Goal: Communication & Community: Answer question/provide support

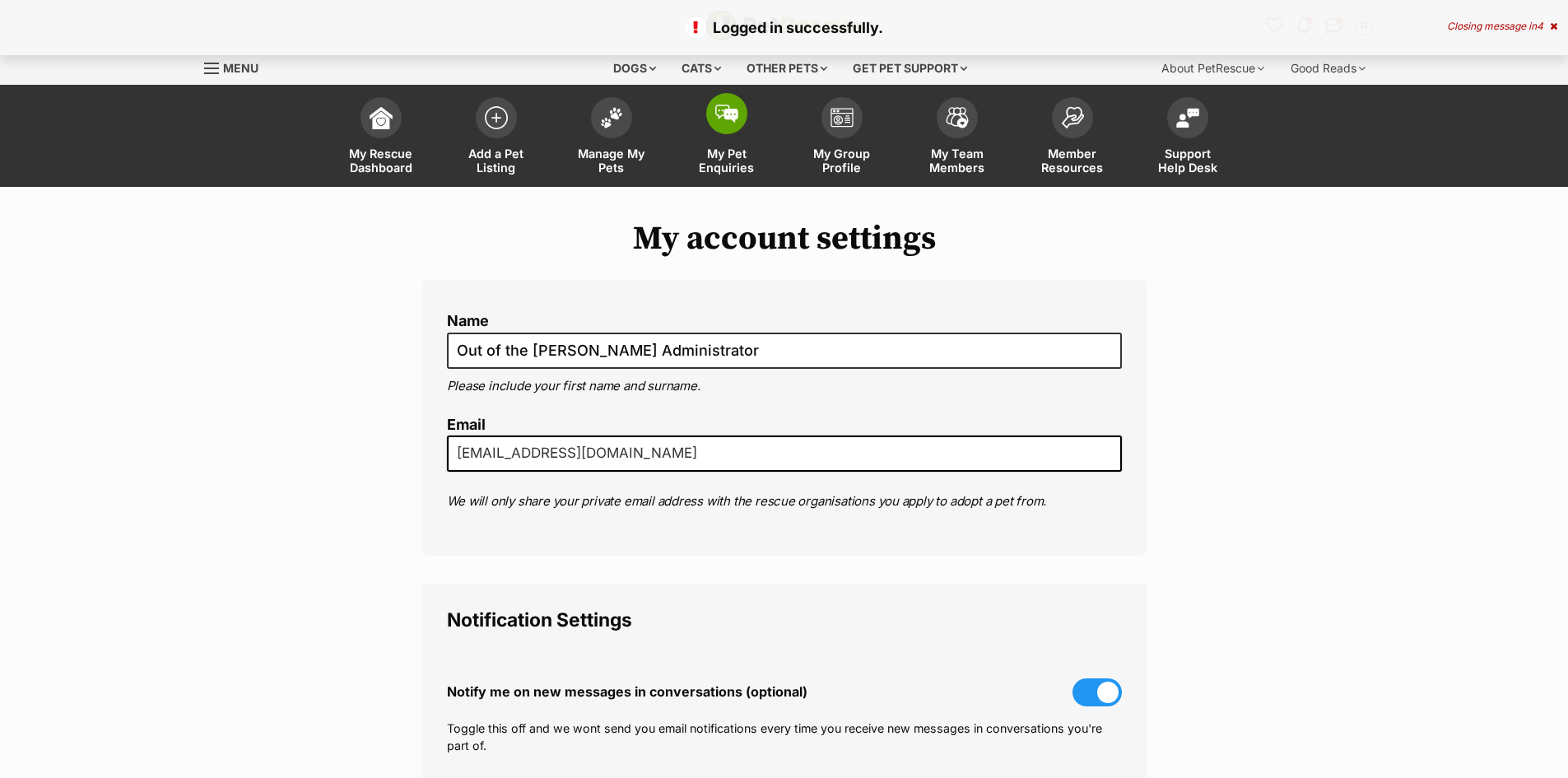
click at [754, 156] on span "My Pet Enquiries" at bounding box center [726, 161] width 74 height 28
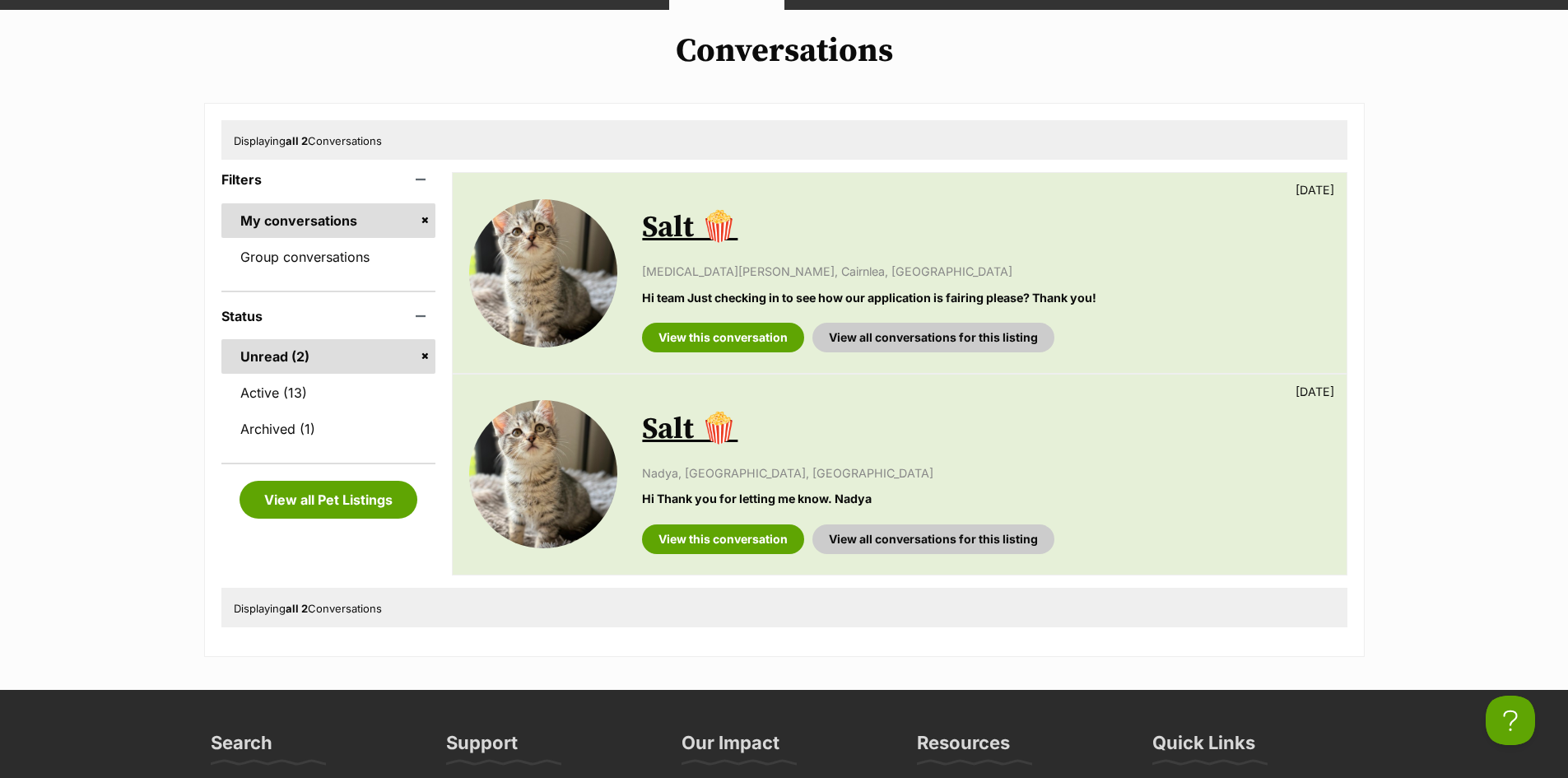
scroll to position [173, 0]
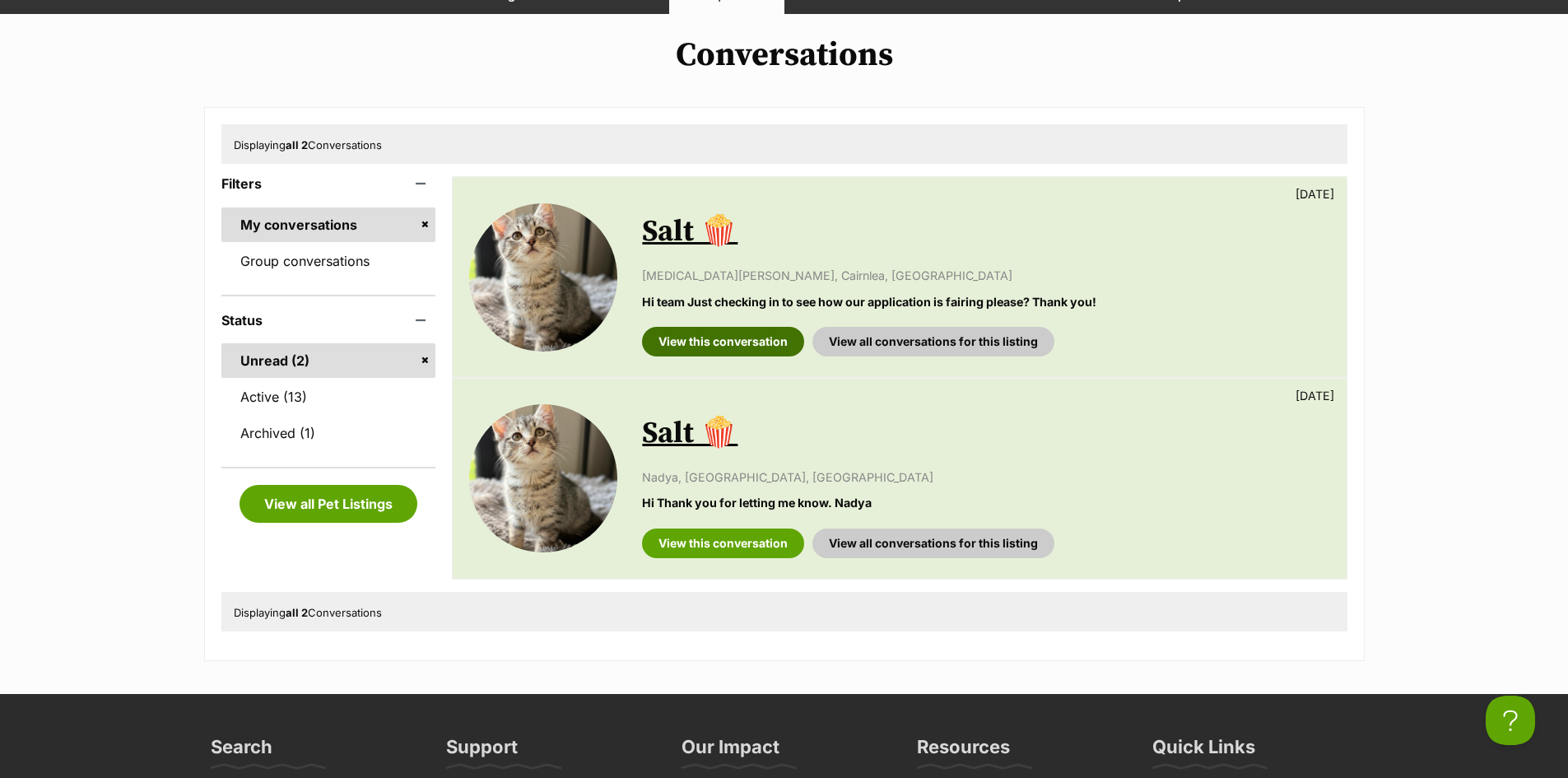
click at [722, 341] on link "View this conversation" at bounding box center [723, 341] width 162 height 29
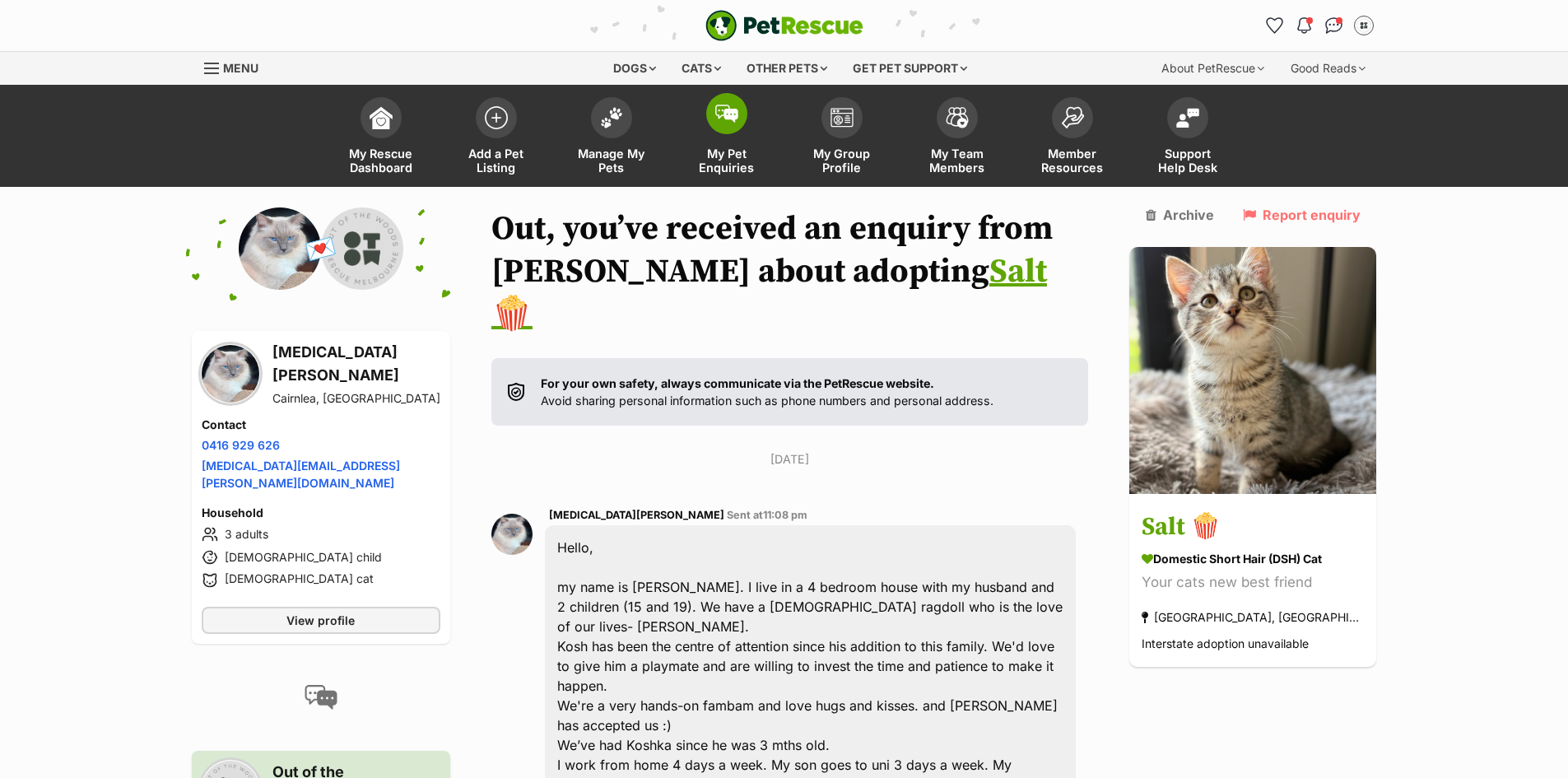
click at [732, 137] on link "My Pet Enquiries" at bounding box center [727, 138] width 115 height 98
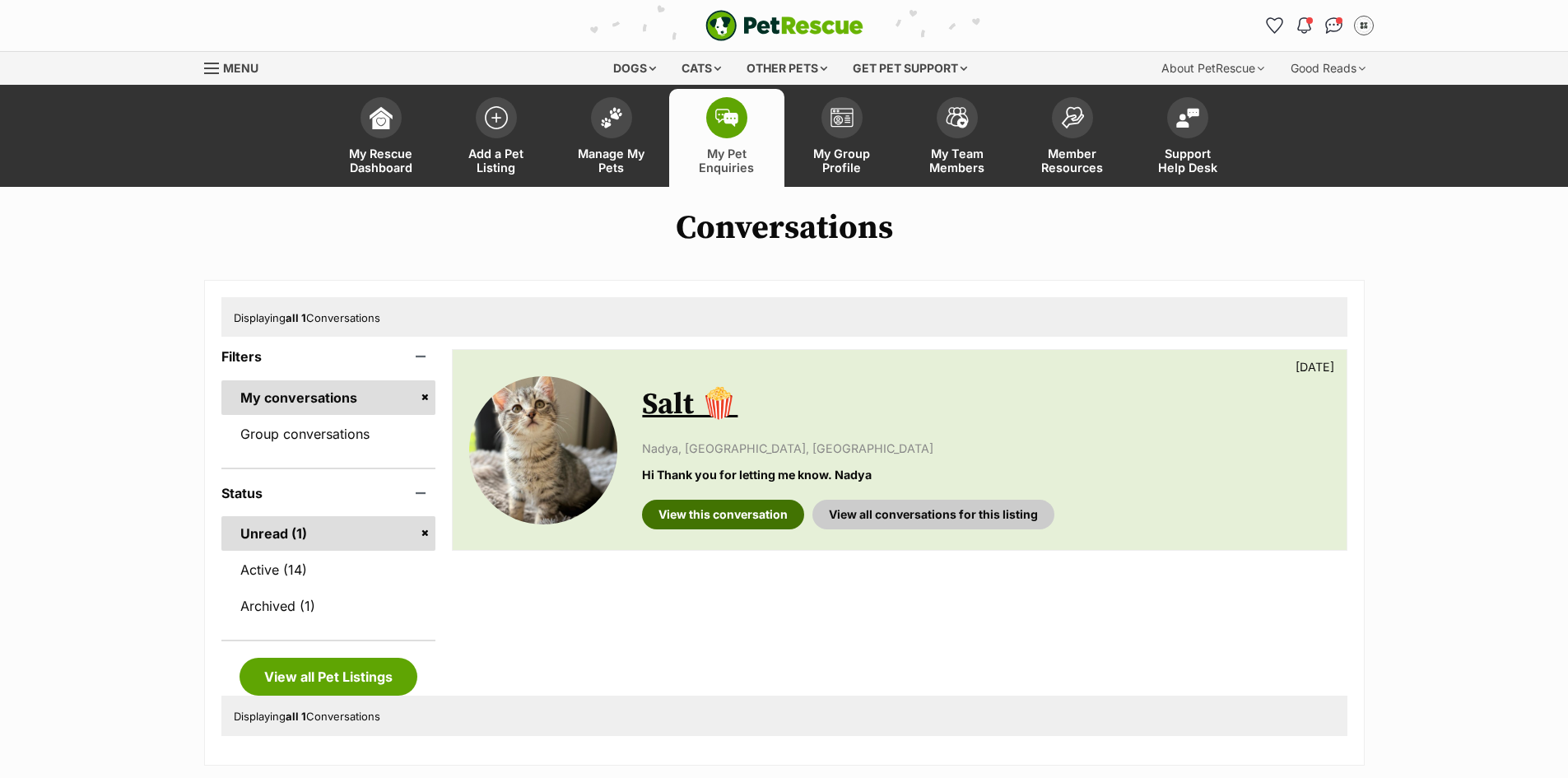
click at [668, 512] on link "View this conversation" at bounding box center [723, 513] width 162 height 29
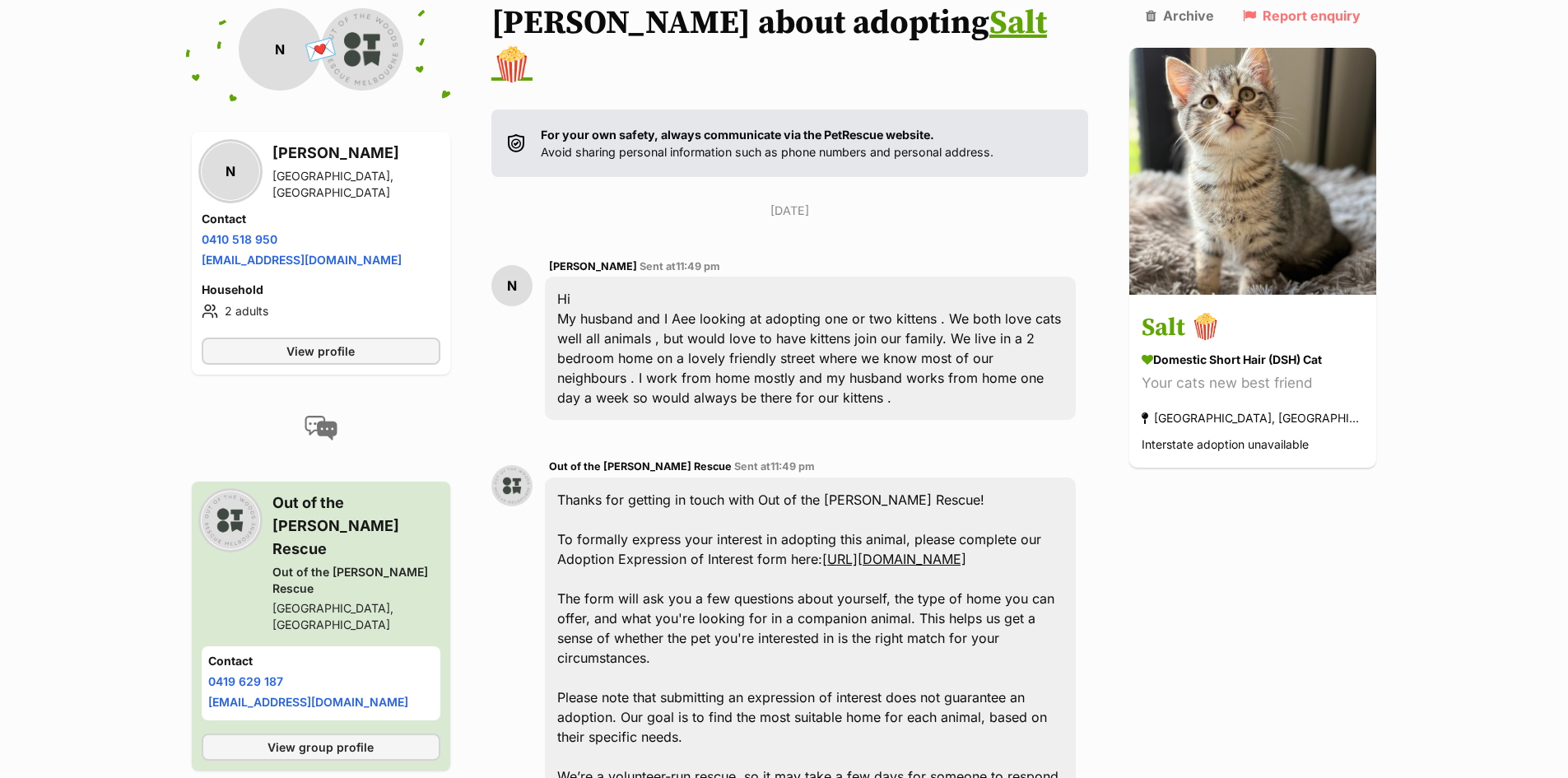
scroll to position [36, 0]
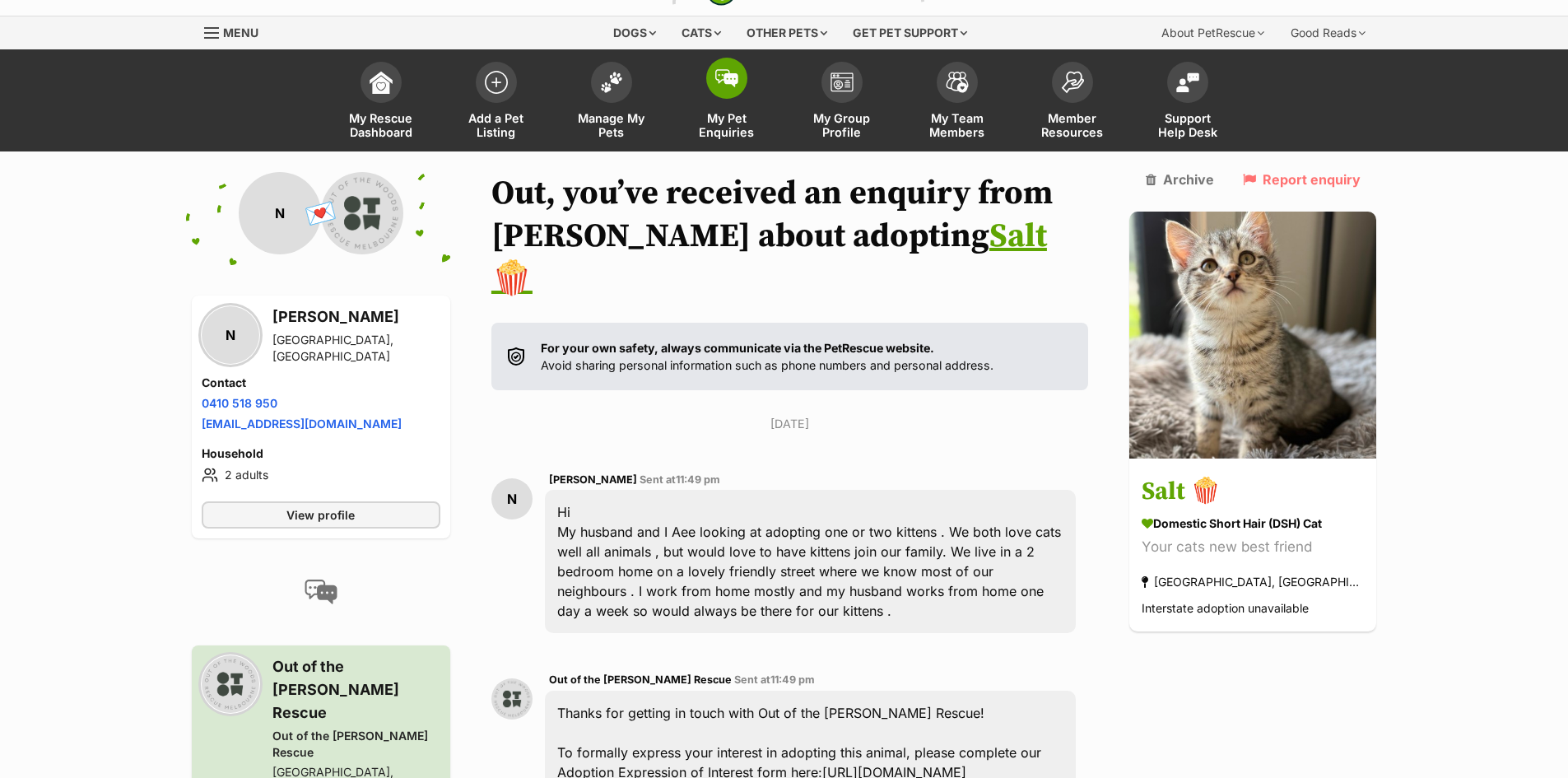
click at [727, 83] on img at bounding box center [726, 77] width 23 height 18
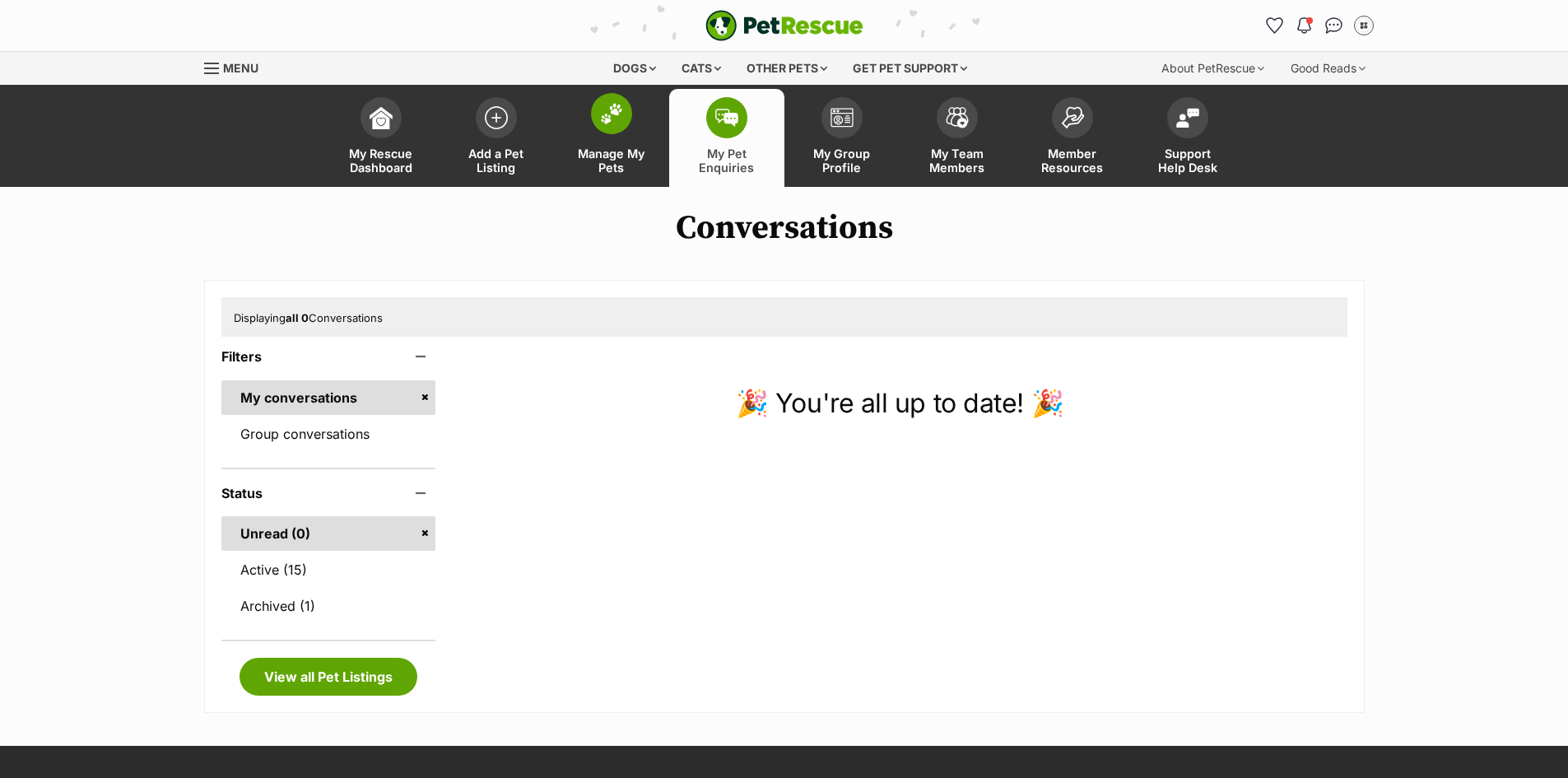
click at [612, 141] on link "Manage My Pets" at bounding box center [611, 138] width 115 height 98
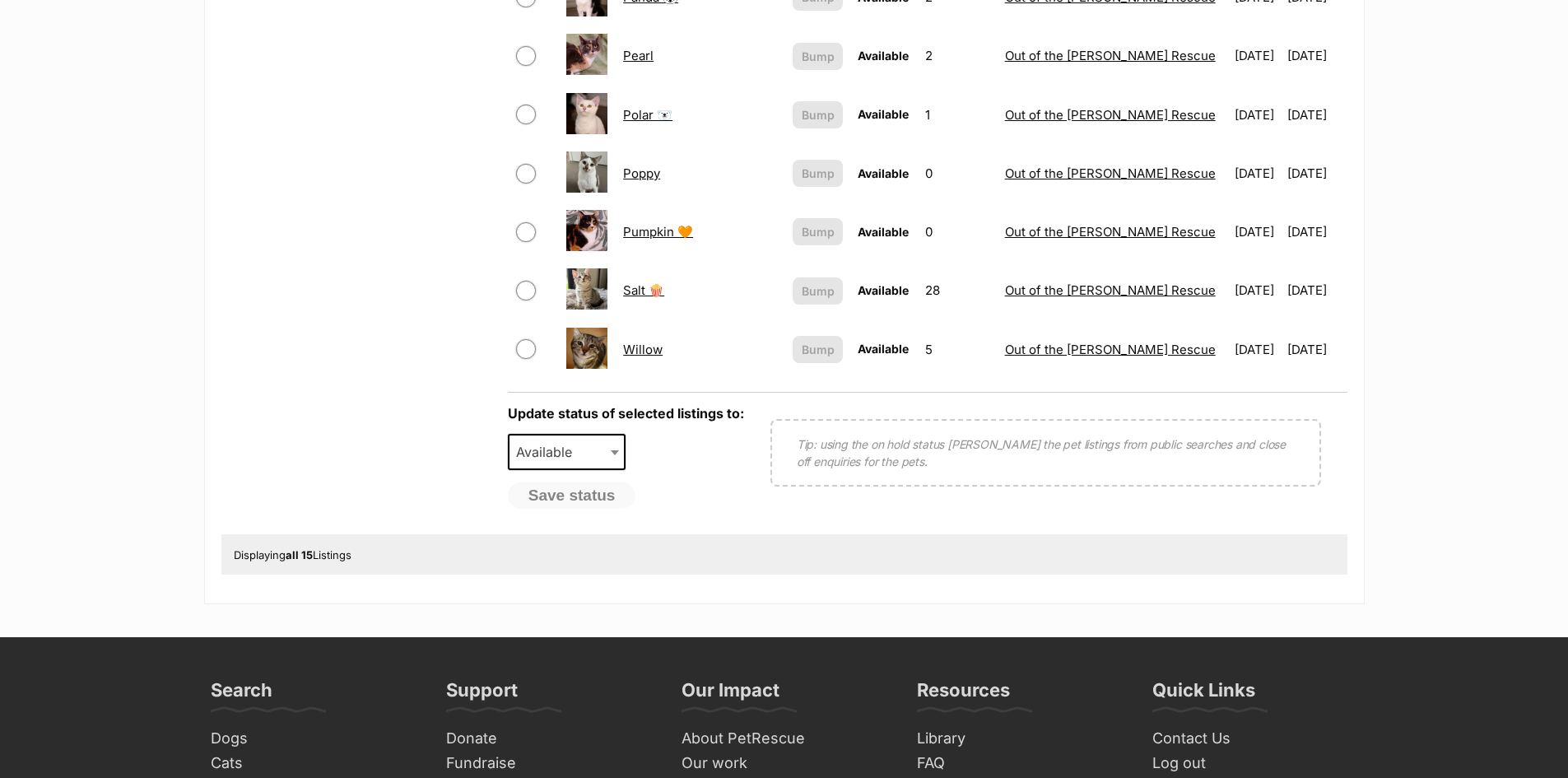
scroll to position [914, 0]
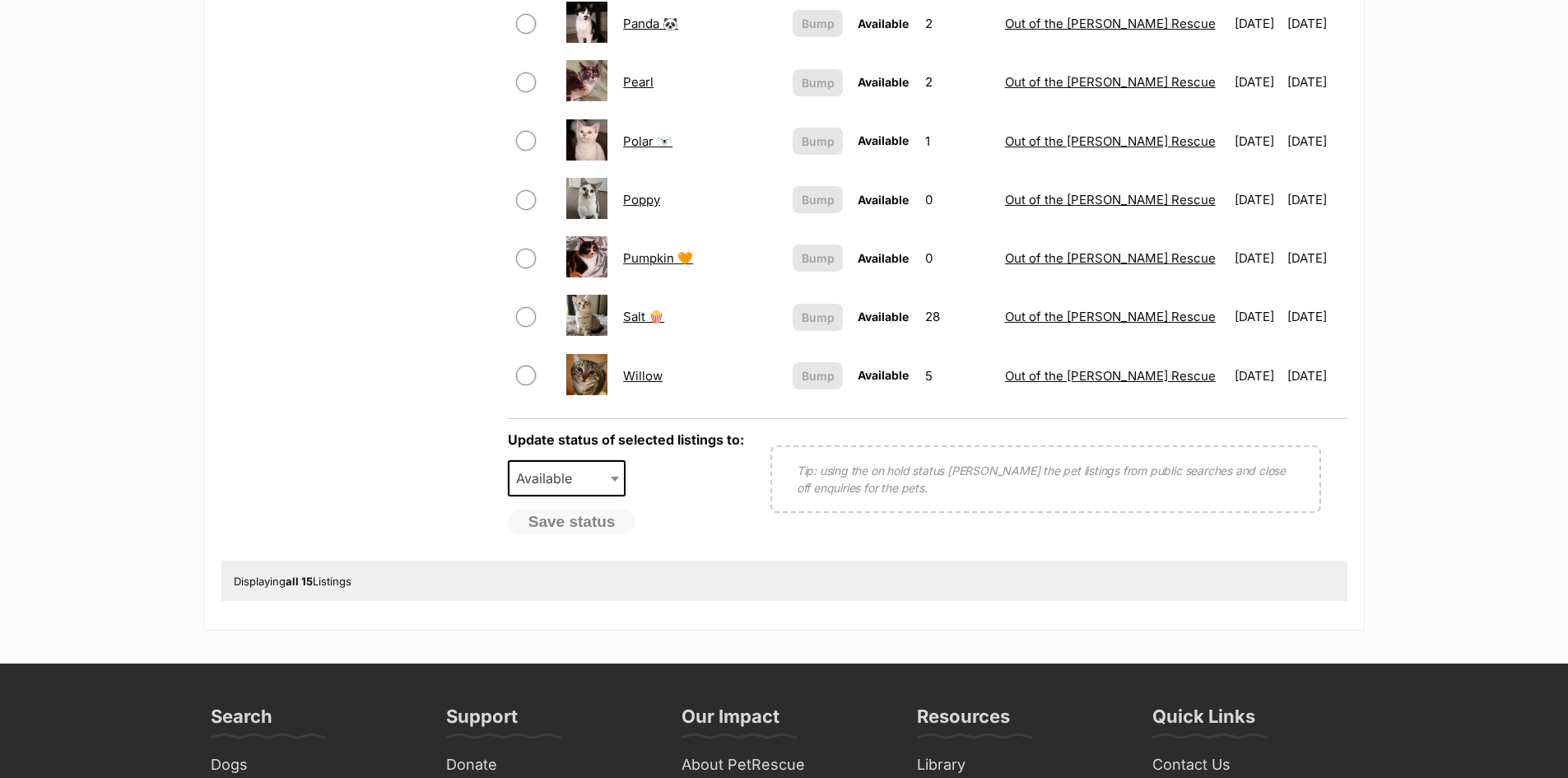
click at [639, 312] on link "Salt 🍿" at bounding box center [644, 316] width 41 height 16
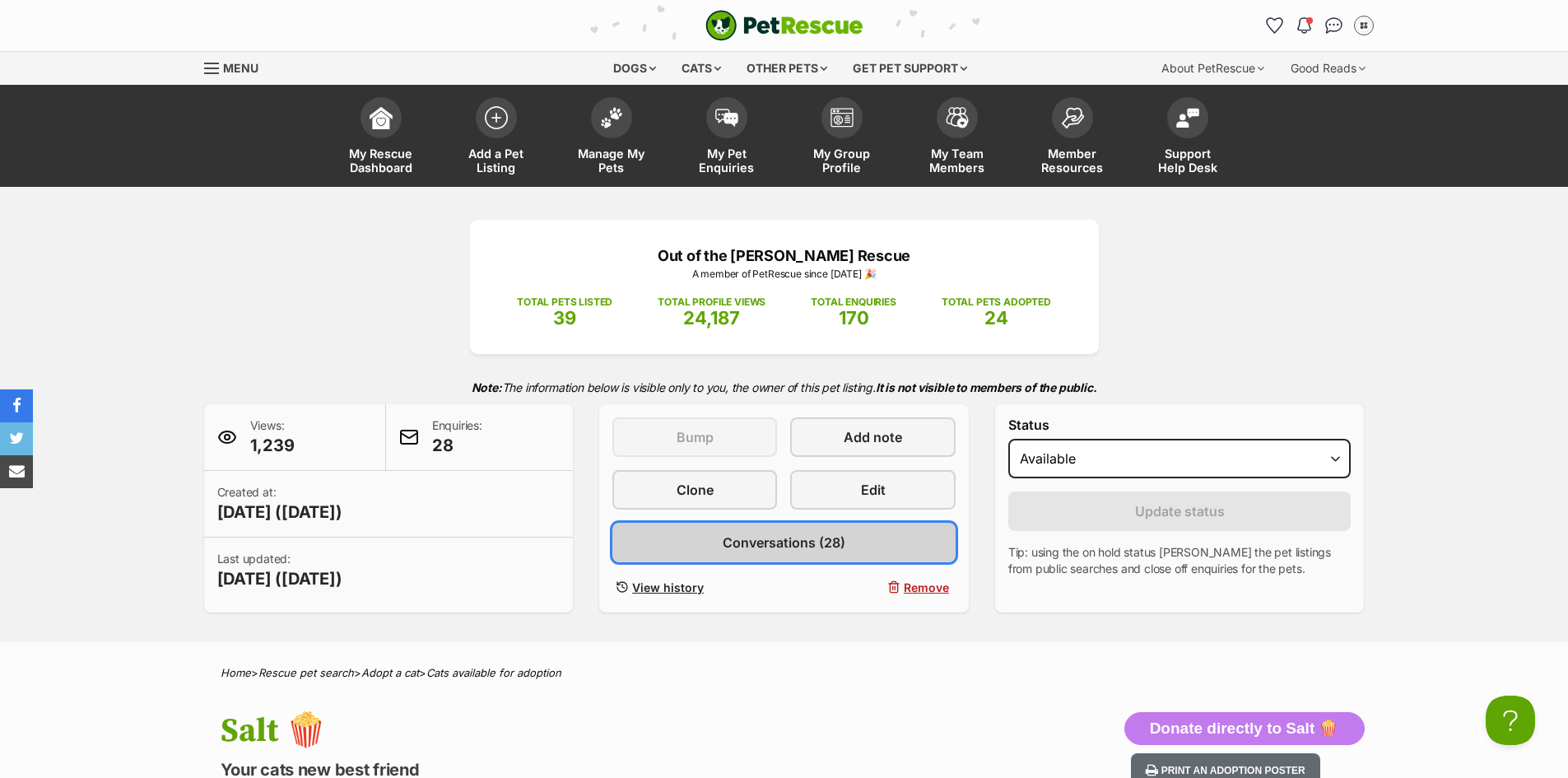
click at [849, 544] on link "Conversations (28)" at bounding box center [784, 543] width 343 height 40
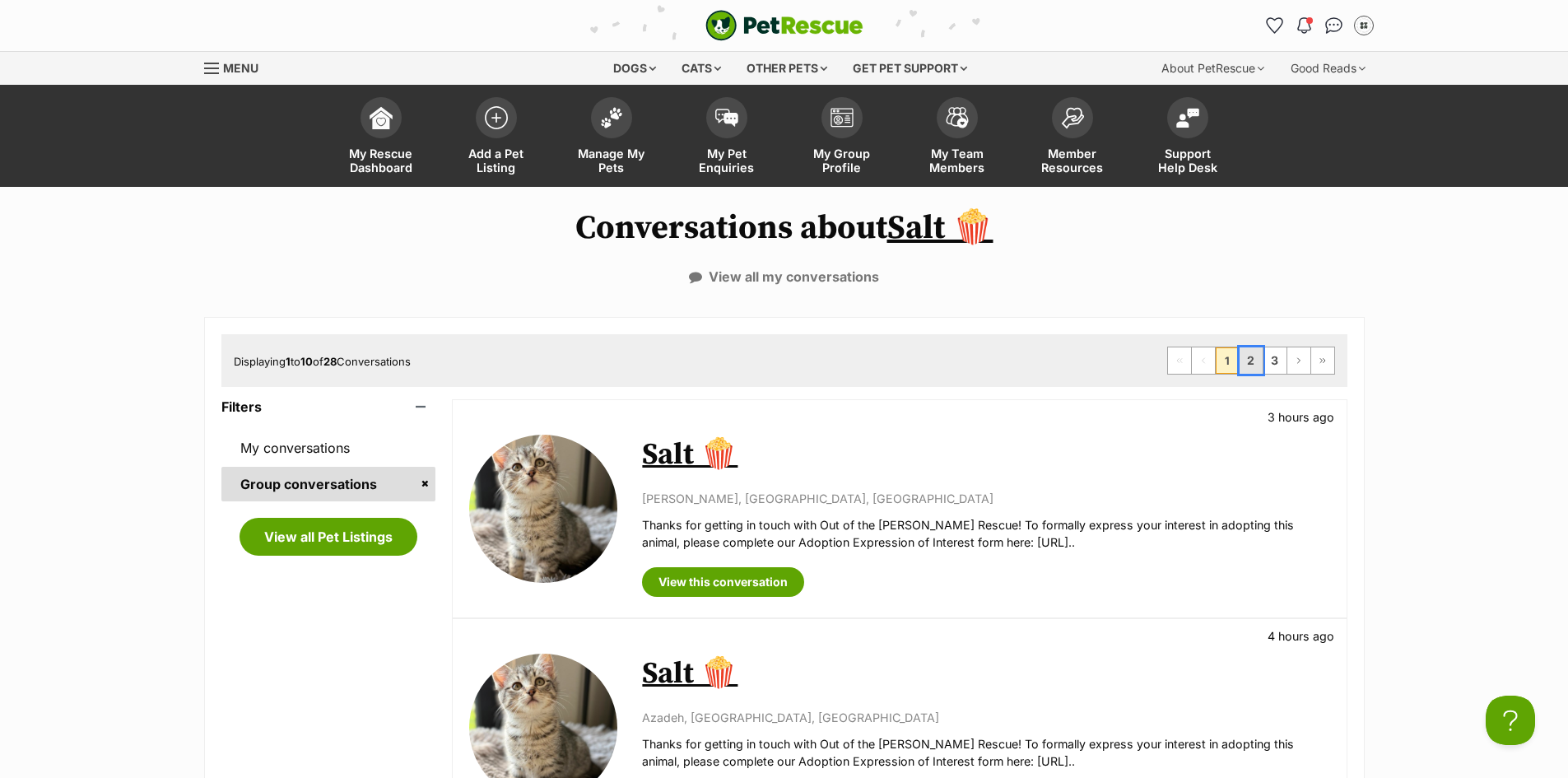
click at [1253, 358] on link "2" at bounding box center [1251, 361] width 23 height 26
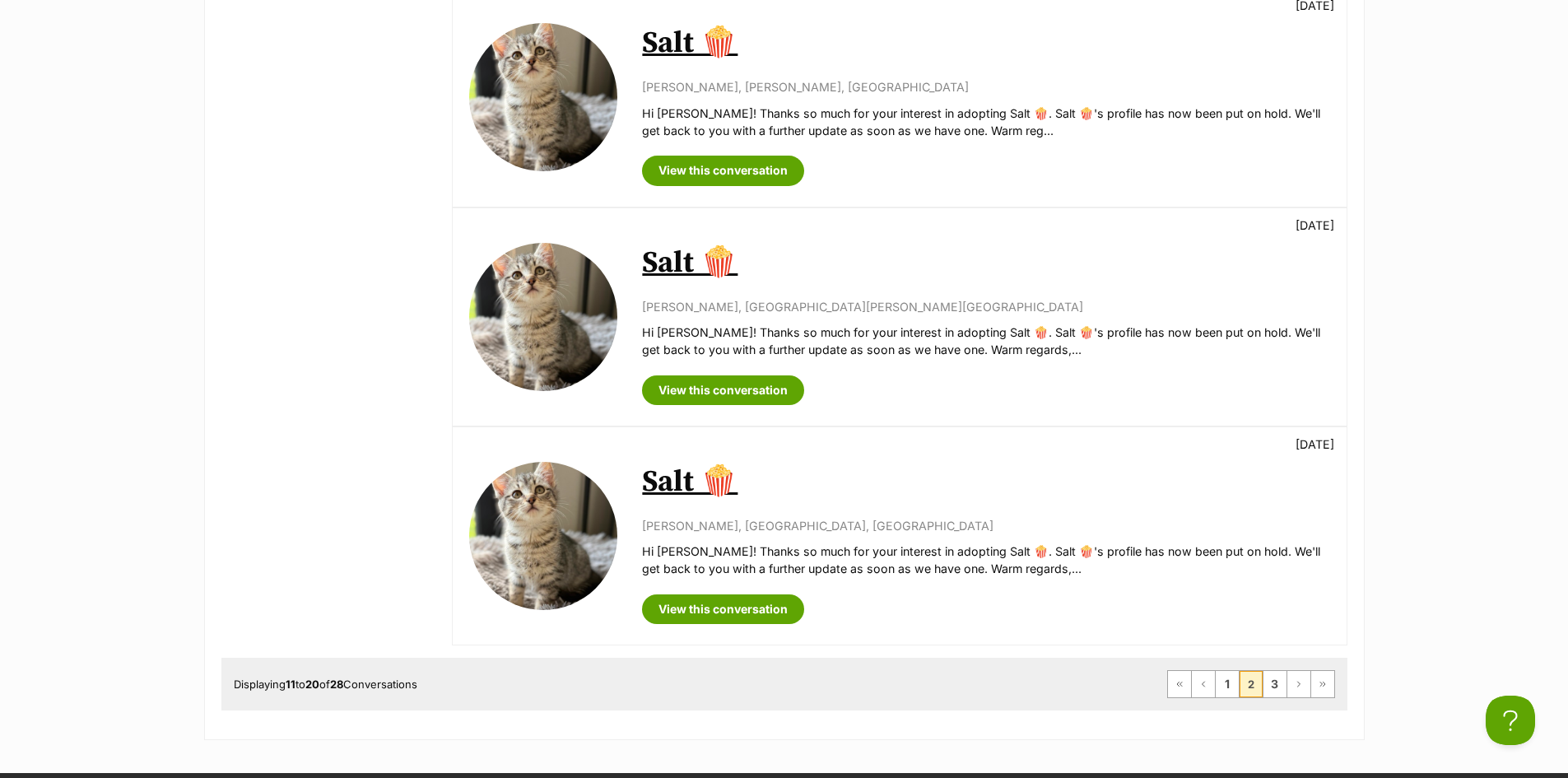
scroll to position [1909, 0]
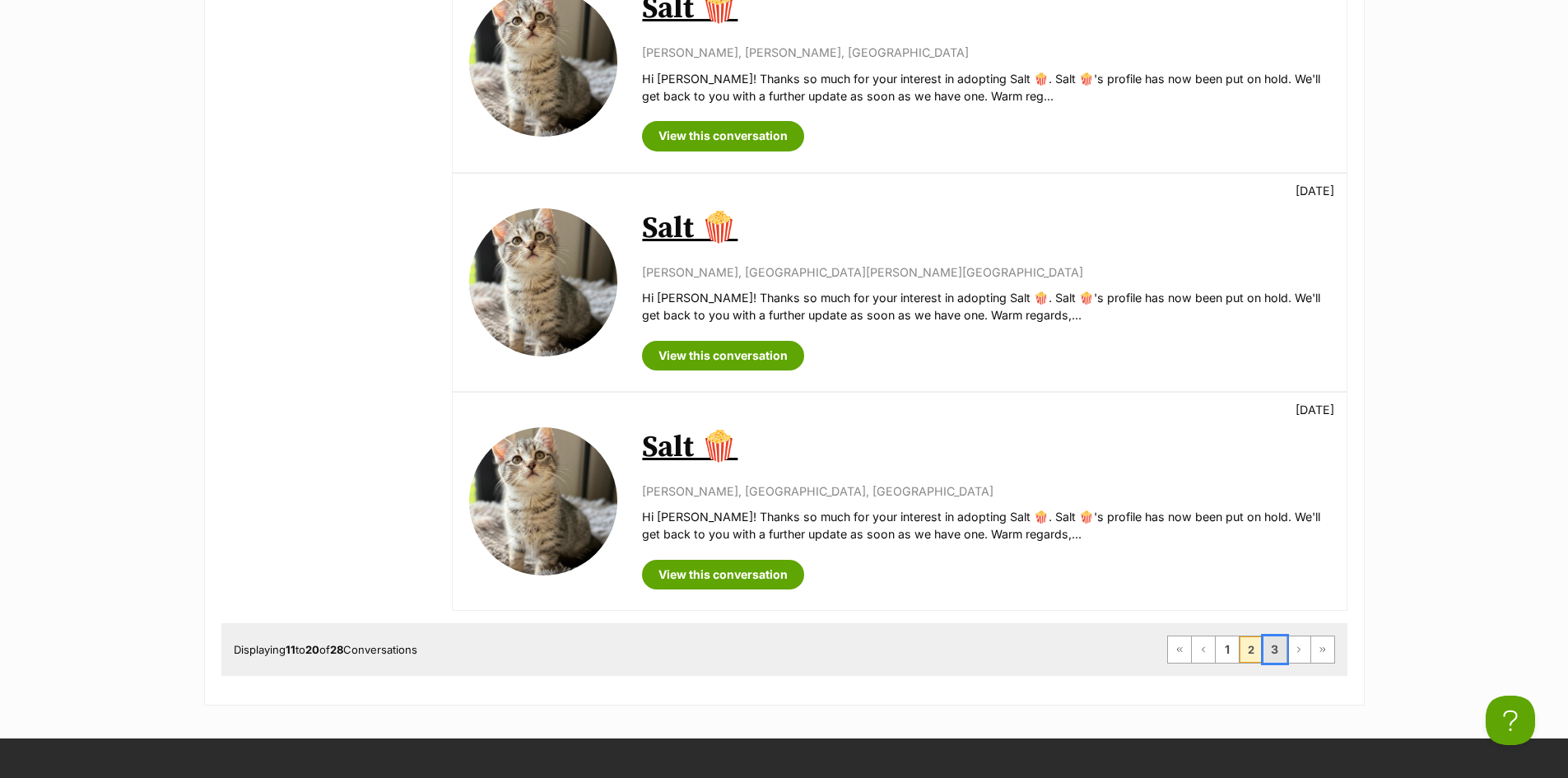
click at [1277, 654] on link "3" at bounding box center [1275, 650] width 23 height 26
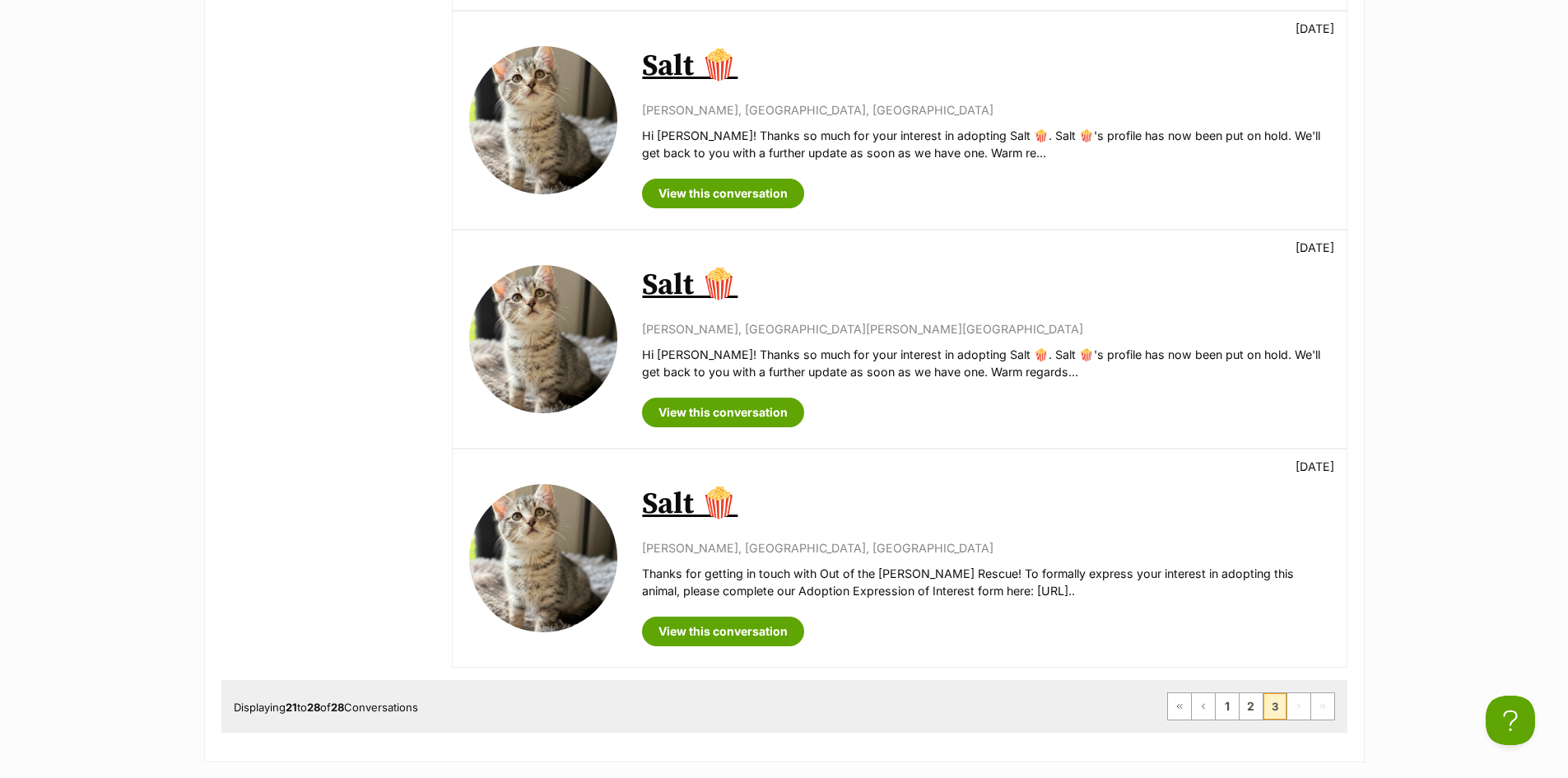
scroll to position [1564, 0]
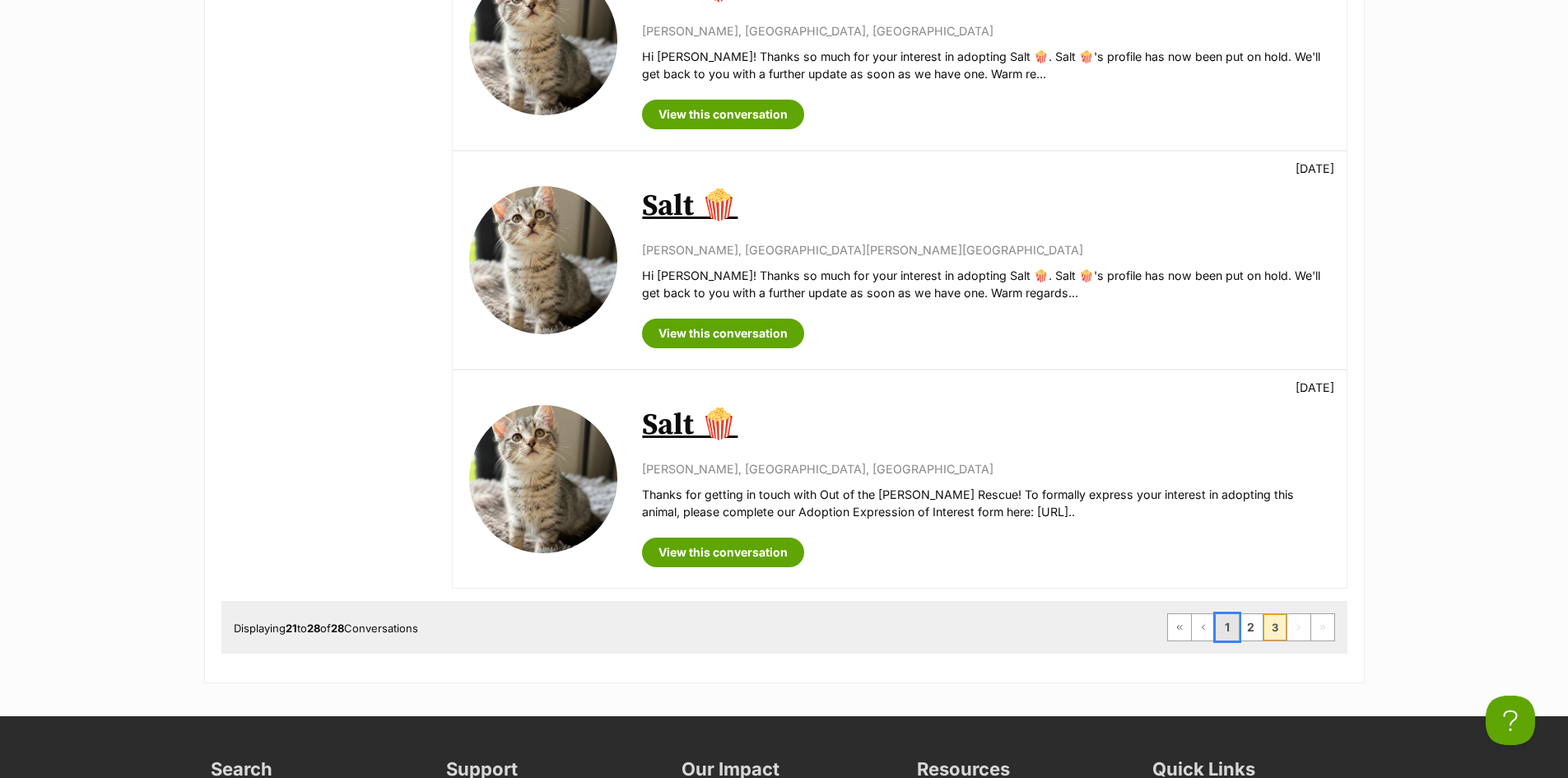
click at [1236, 624] on link "1" at bounding box center [1227, 627] width 23 height 26
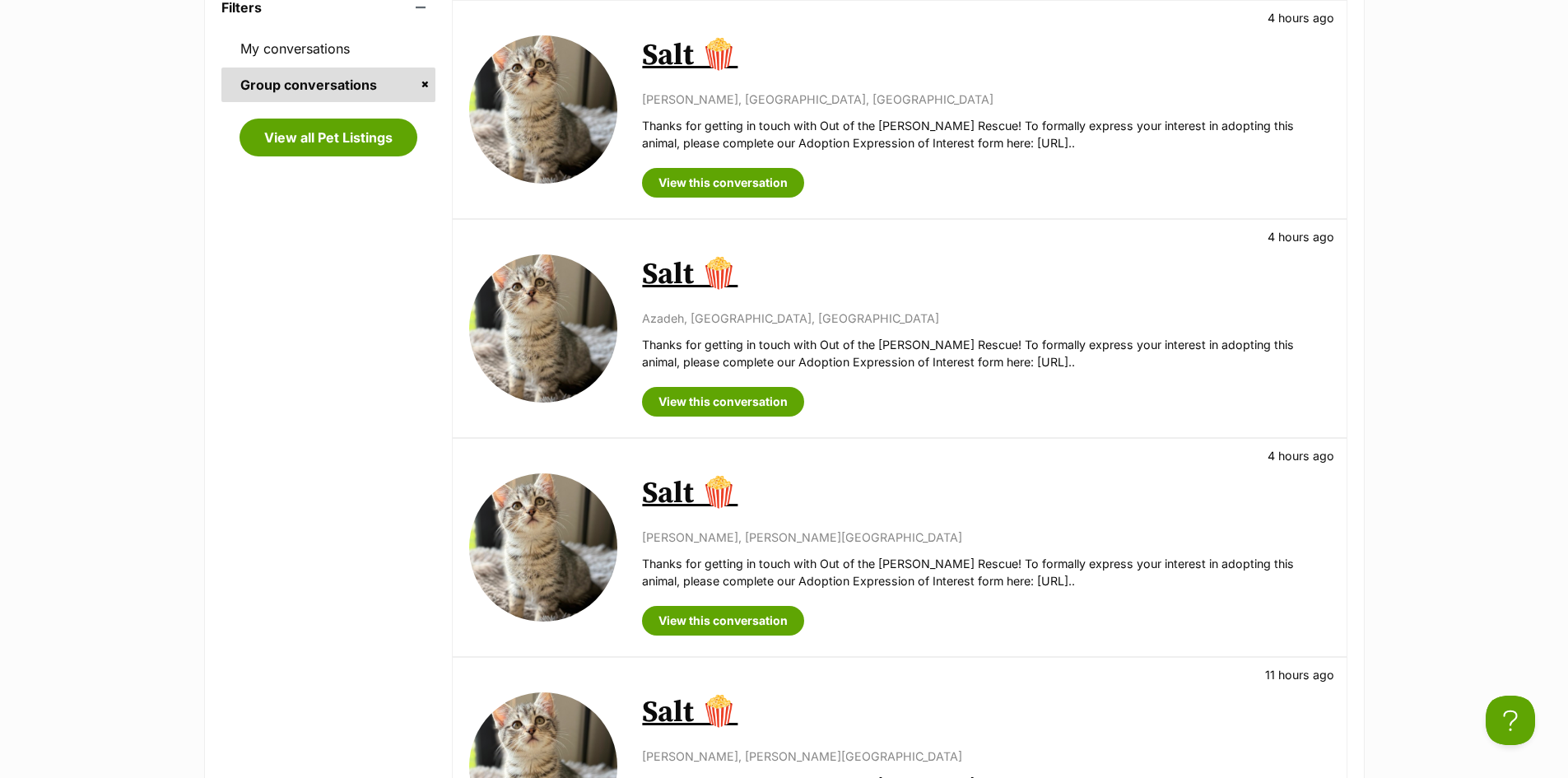
scroll to position [403, 0]
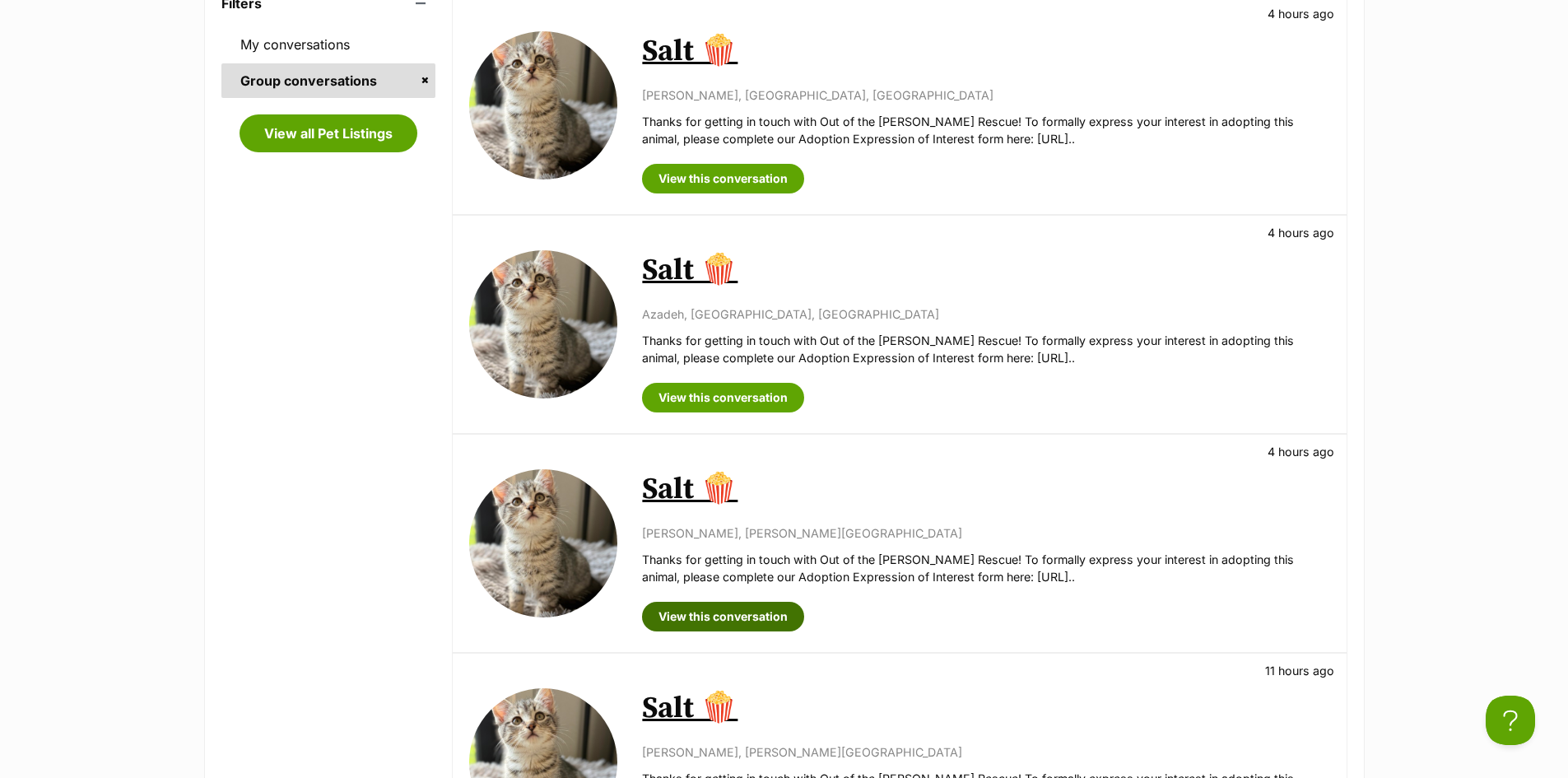
click at [703, 619] on link "View this conversation" at bounding box center [723, 616] width 162 height 29
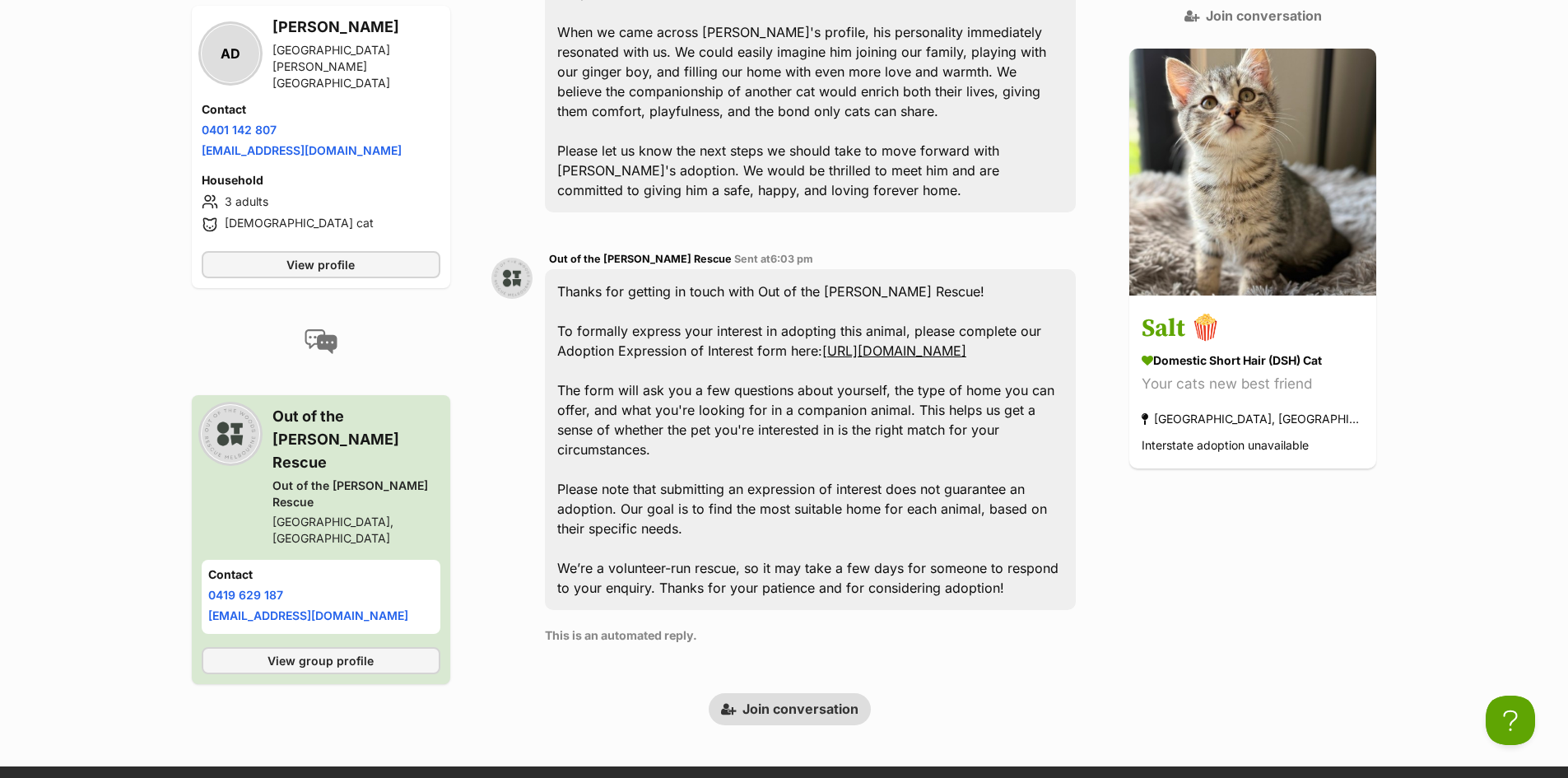
scroll to position [715, 0]
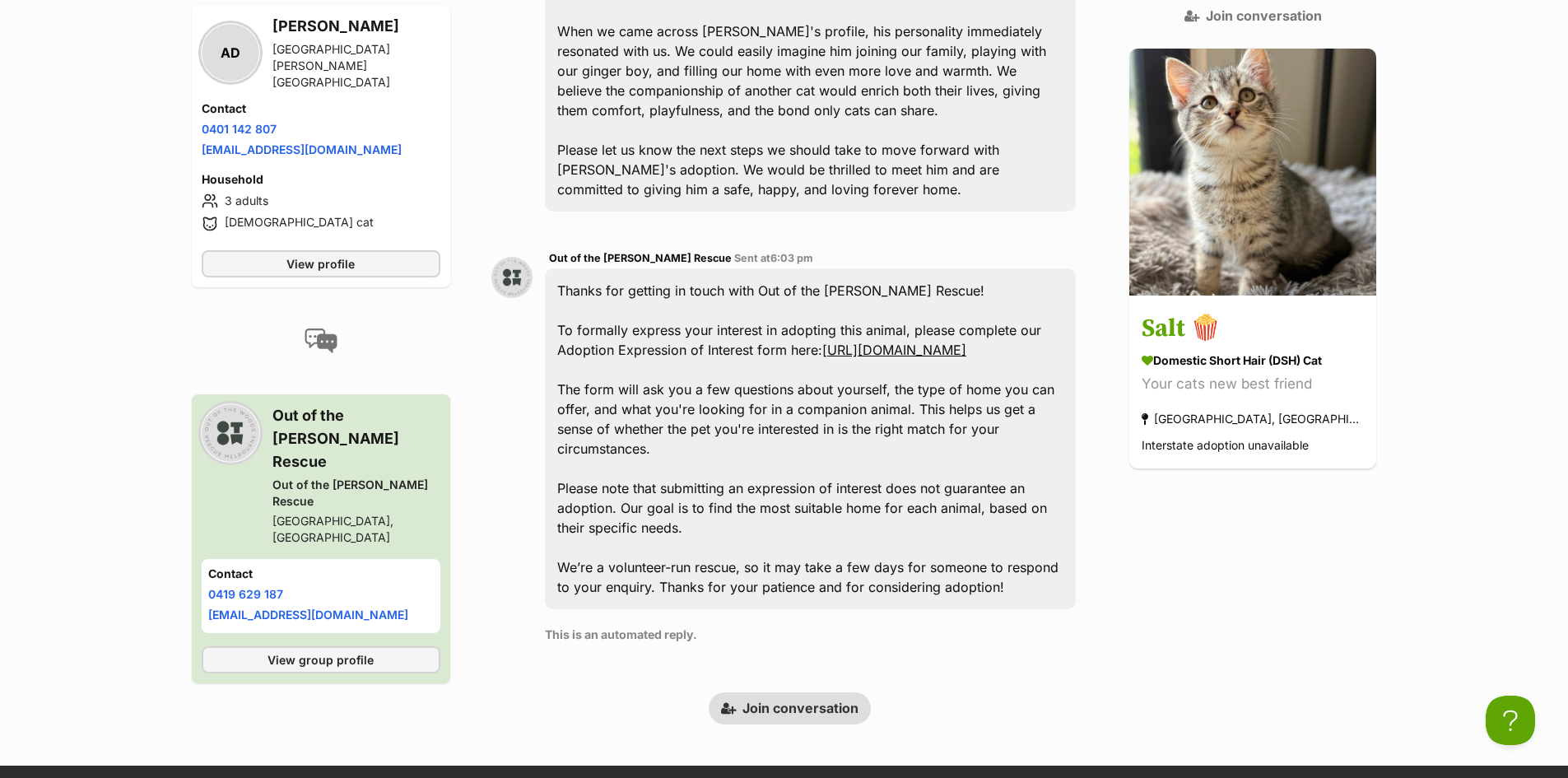
click at [802, 692] on link "Join conversation" at bounding box center [789, 707] width 162 height 31
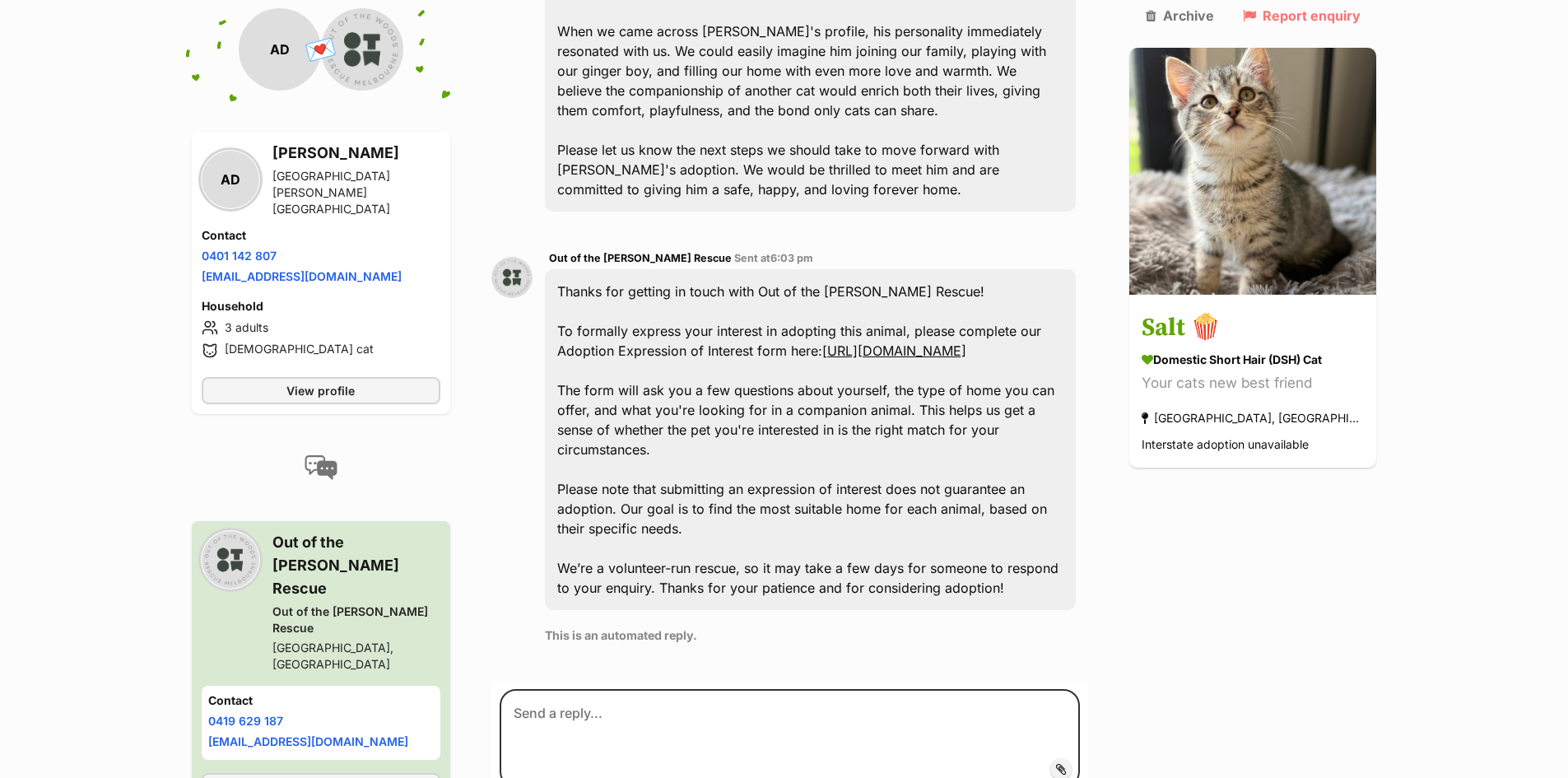
scroll to position [715, 0]
click at [603, 689] on textarea at bounding box center [789, 737] width 581 height 99
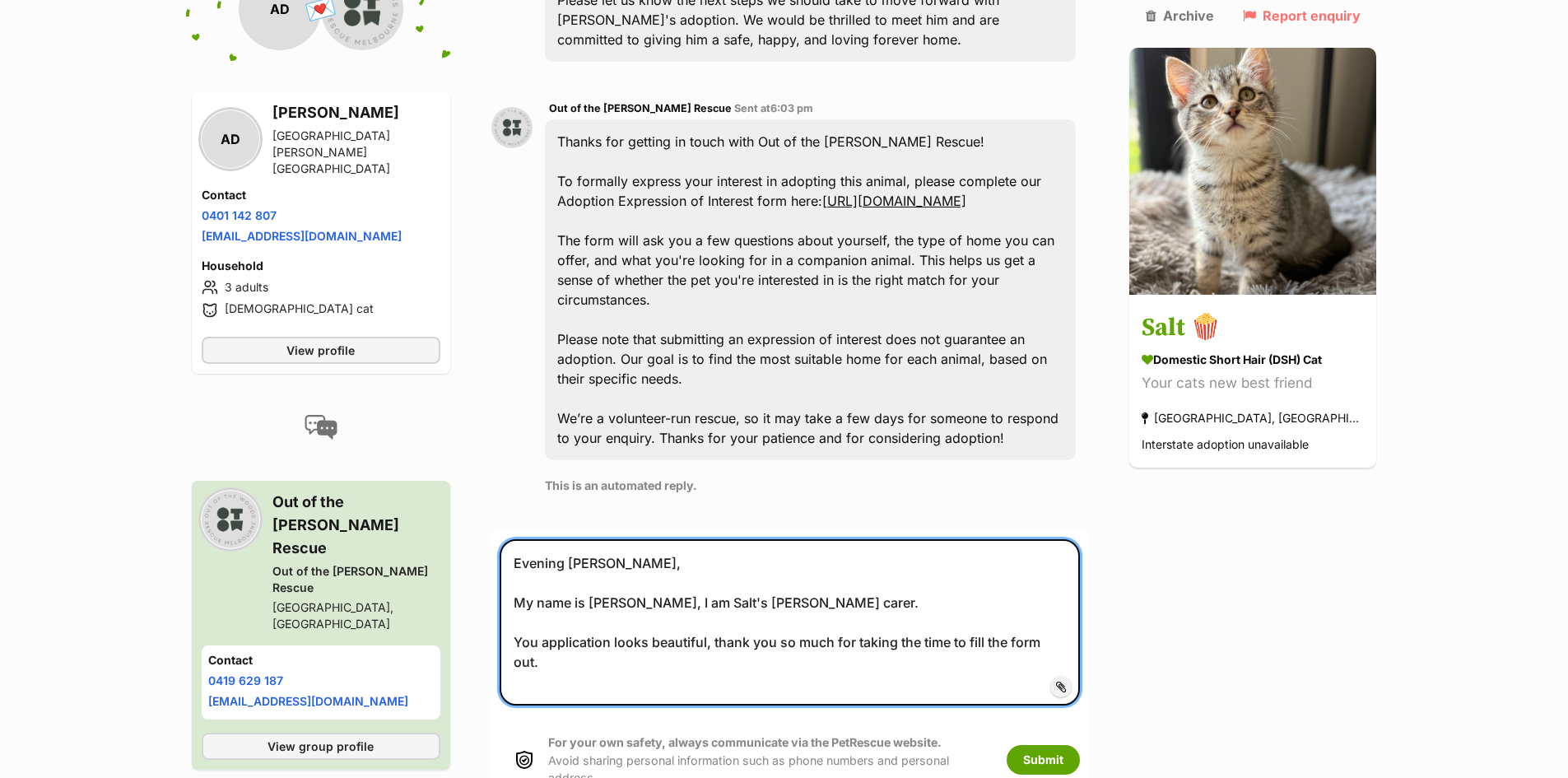
scroll to position [866, 0]
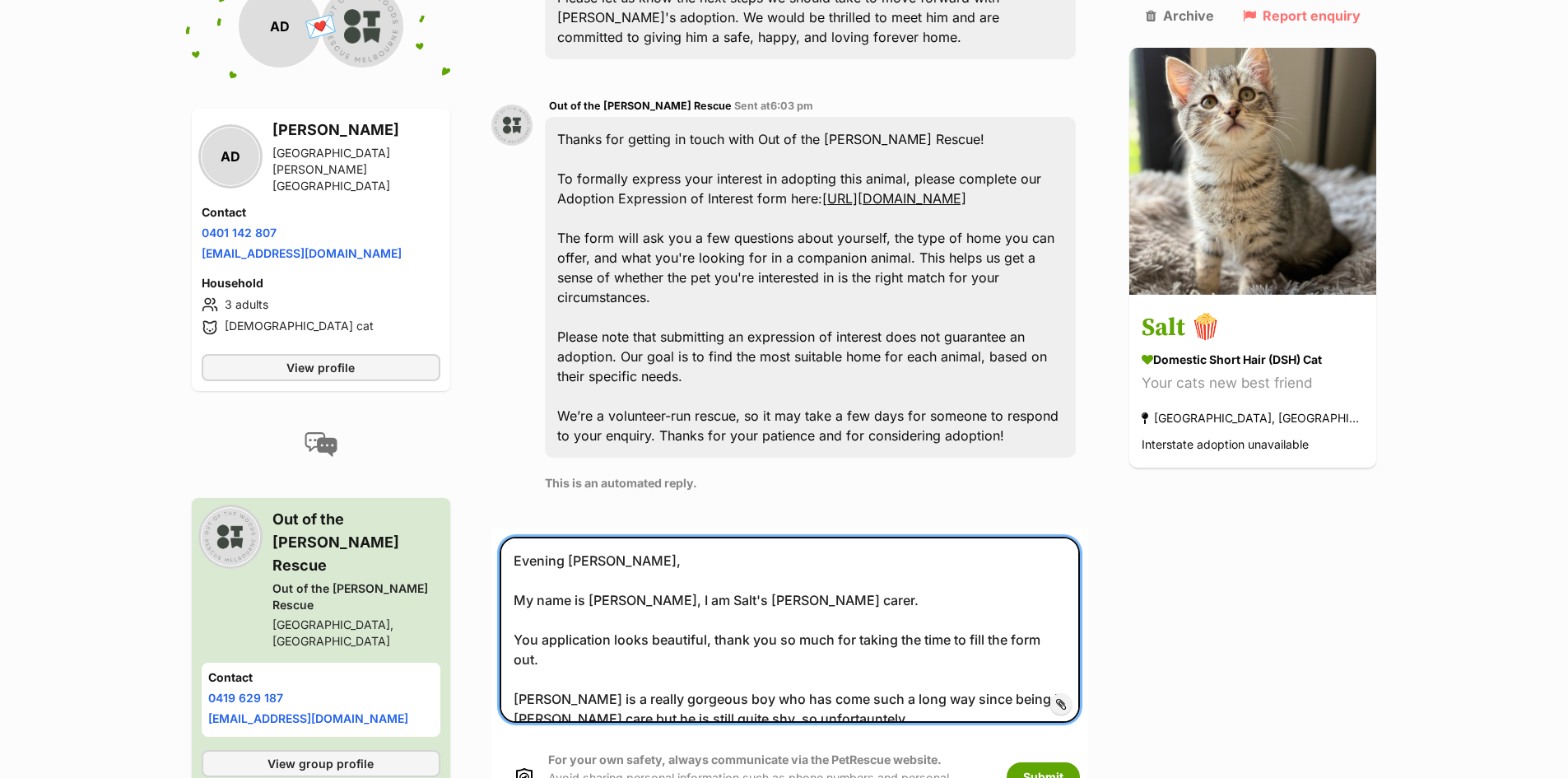
click at [738, 633] on textarea "Evening Audrey, My name is Eliisa, I am Salt's foster carer. You application lo…" at bounding box center [789, 630] width 581 height 186
drag, startPoint x: 756, startPoint y: 636, endPoint x: 671, endPoint y: 636, distance: 85.0
click at [671, 636] on textarea "Evening Audrey, My name is Eliisa, I am Salt's foster carer. You application lo…" at bounding box center [789, 630] width 581 height 186
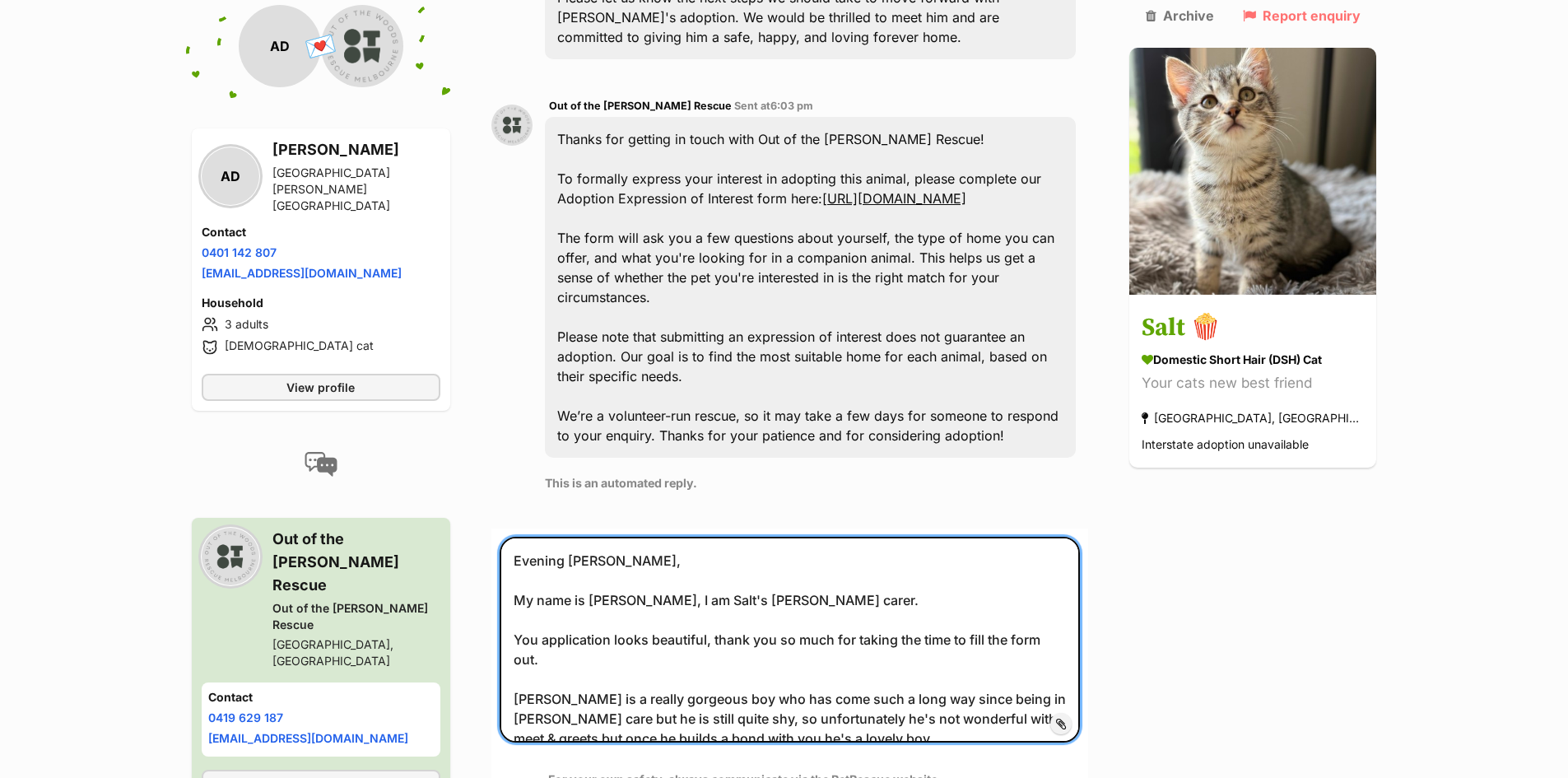
click at [800, 537] on textarea "Evening Audrey, My name is Eliisa, I am Salt's foster carer. You application lo…" at bounding box center [789, 640] width 581 height 205
click at [785, 656] on textarea "Evening Audrey, My name is Eliisa, I am Salt's foster carer :) You application …" at bounding box center [789, 640] width 581 height 205
click at [900, 565] on textarea "Evening Audrey, My name is Eliisa, I am Salt's foster carer :) You application …" at bounding box center [789, 640] width 581 height 205
drag, startPoint x: 710, startPoint y: 613, endPoint x: 1062, endPoint y: 620, distance: 352.1
click at [1062, 620] on textarea "Evening Audrey, My name is Eliisa, I am Salt's foster carer :) You application …" at bounding box center [789, 640] width 581 height 205
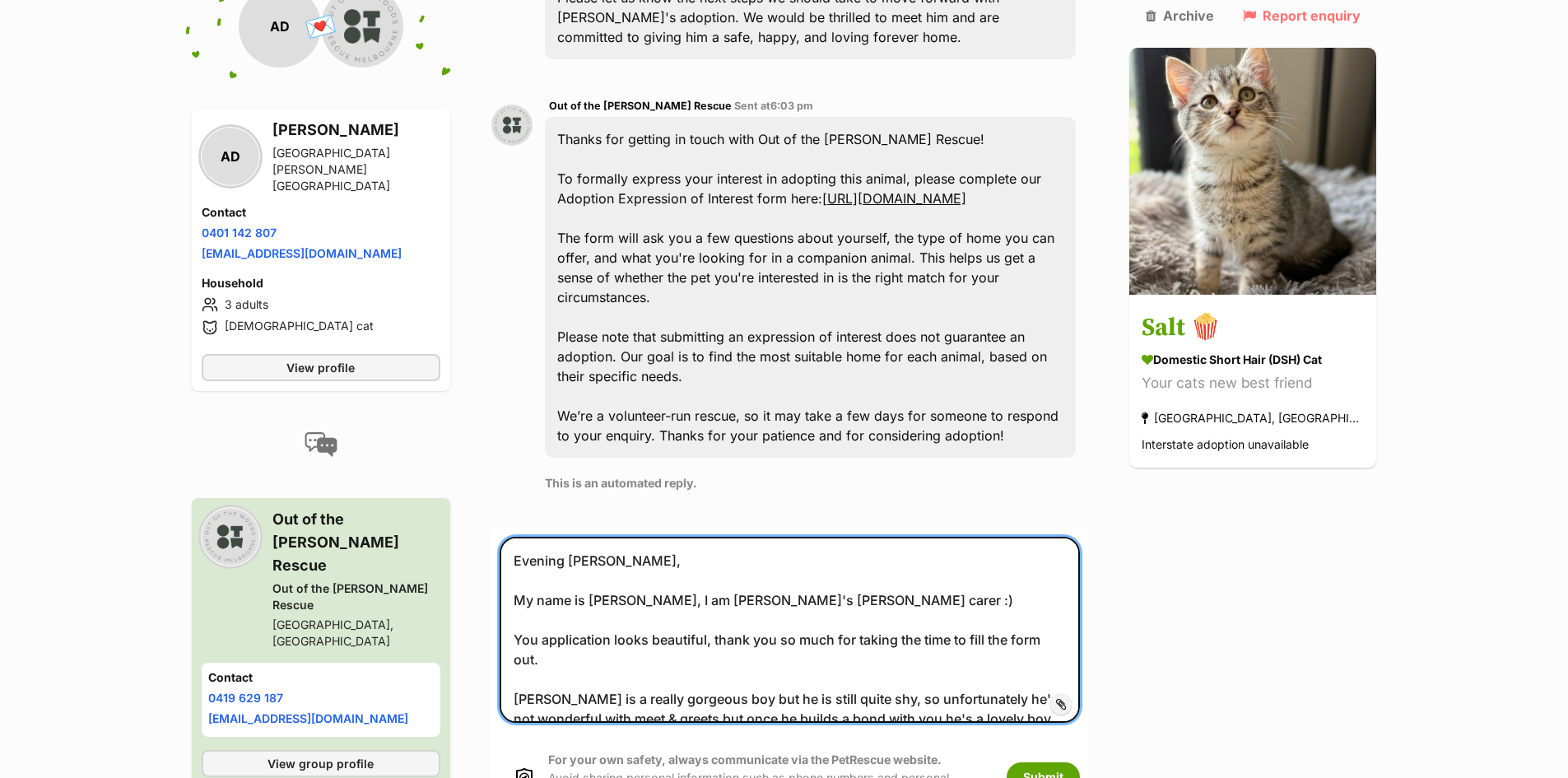
click at [845, 617] on textarea "Evening Audrey, My name is Eliisa, I am Salt's foster carer :) You application …" at bounding box center [789, 630] width 581 height 186
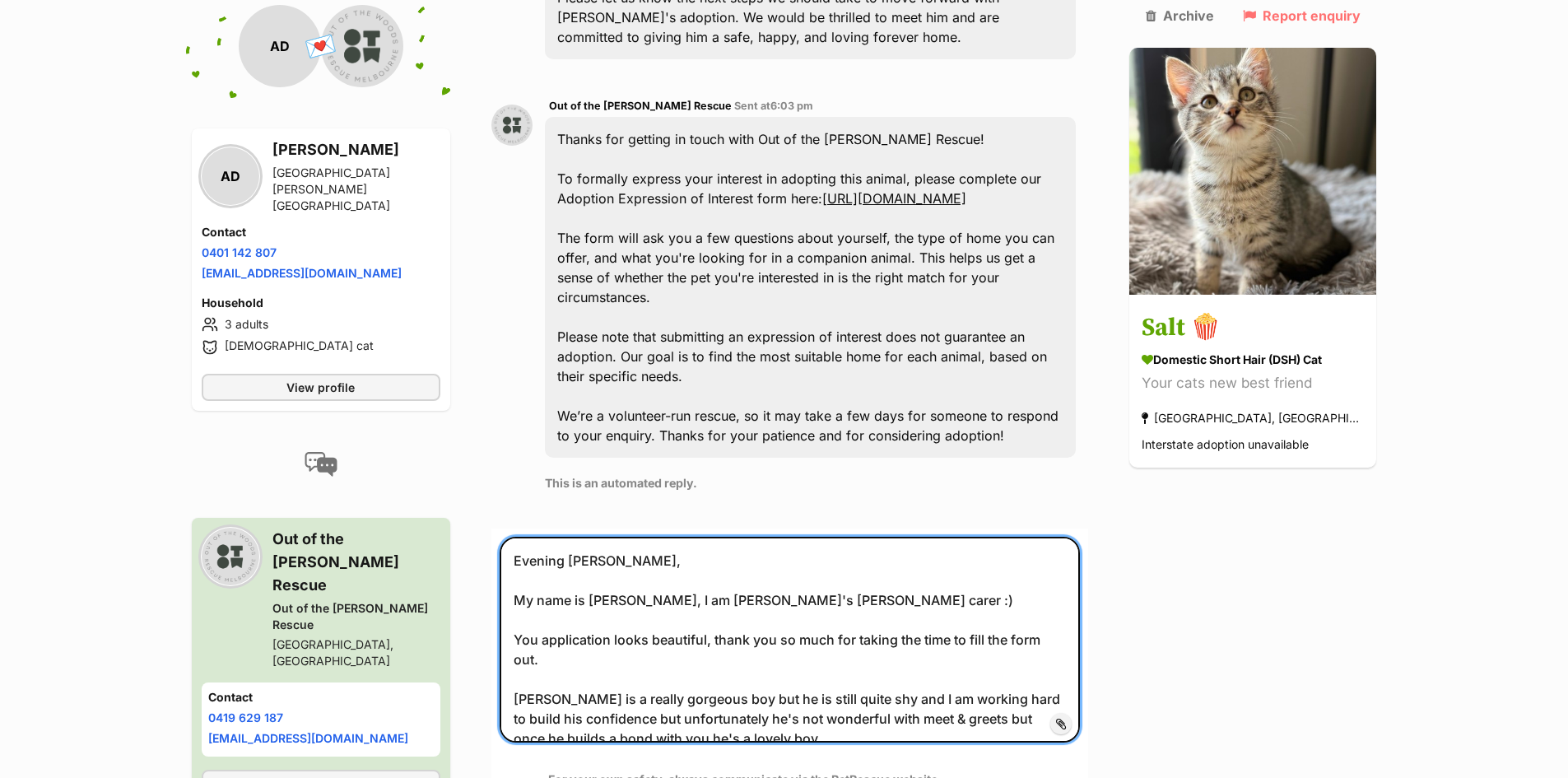
click at [946, 636] on textarea "Evening Audrey, My name is Eliisa, I am Salt's foster carer :) You application …" at bounding box center [789, 640] width 581 height 205
click at [714, 638] on textarea "Evening Audrey, My name is Eliisa, I am Salt's foster carer :) You application …" at bounding box center [789, 640] width 581 height 205
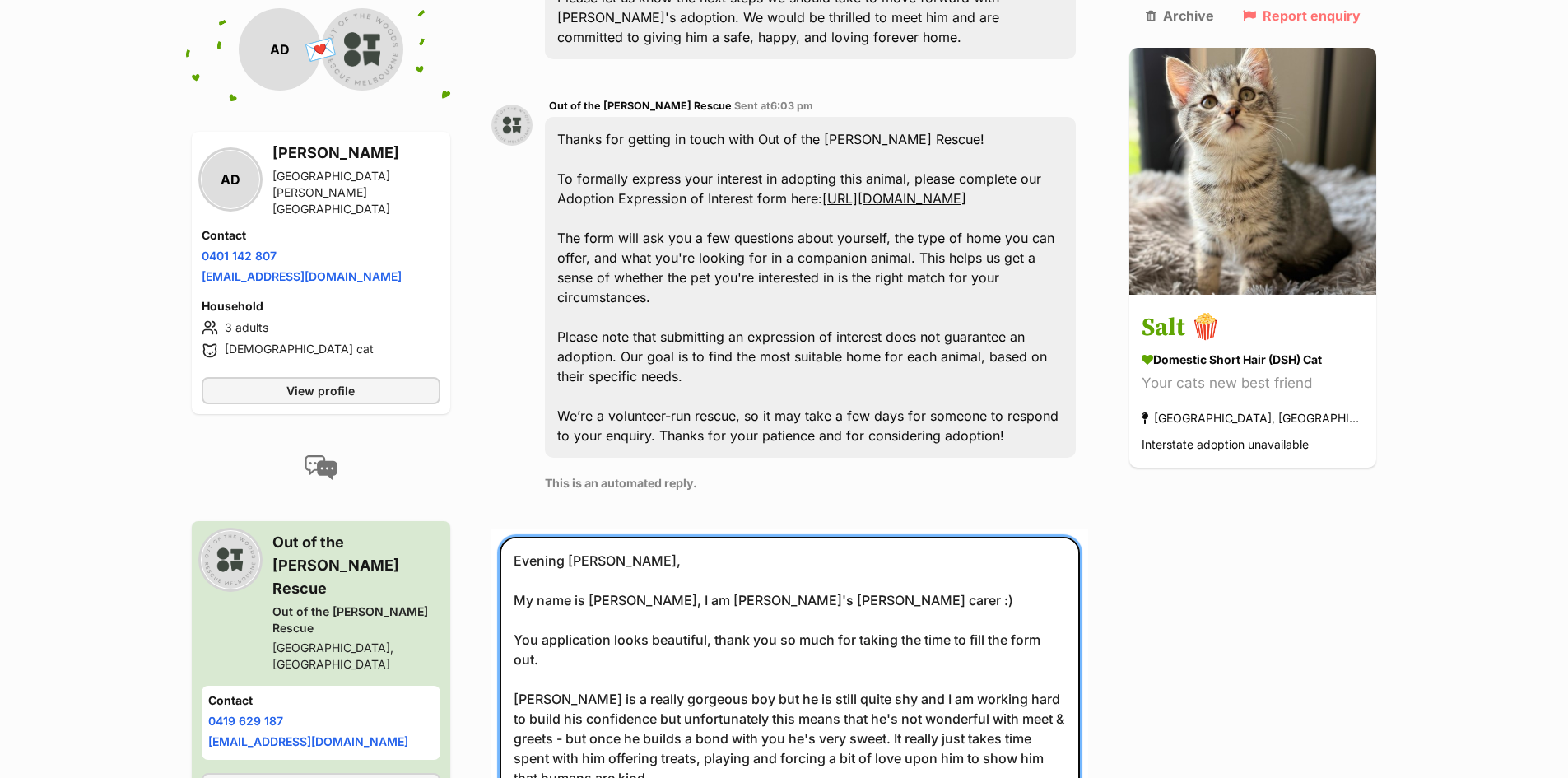
click at [726, 617] on textarea "Evening Audrey, My name is Eliisa, I am Salt's foster carer :) You application …" at bounding box center [789, 679] width 581 height 284
click at [1048, 637] on textarea "Evening Audrey, My name is Eliisa, I am Salt's foster carer :) You application …" at bounding box center [789, 679] width 581 height 284
click at [833, 722] on textarea "Evening Audrey, My name is Eliisa, I am Salt's foster carer :) You application …" at bounding box center [789, 679] width 581 height 284
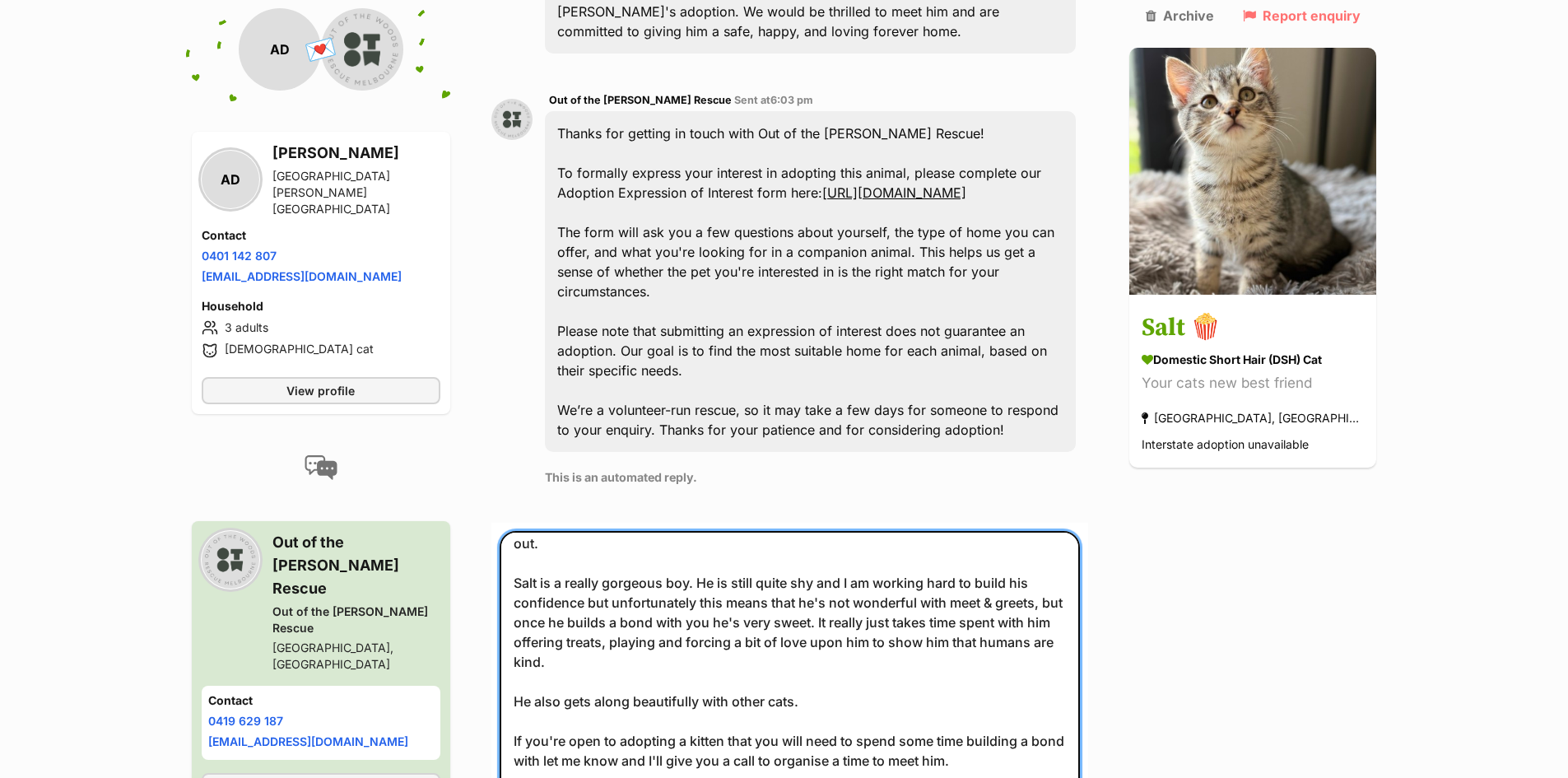
scroll to position [112, 0]
click at [616, 531] on textarea "Evening Audrey, My name is Eliisa, I am Salt's foster carer :) You application …" at bounding box center [789, 687] width 581 height 311
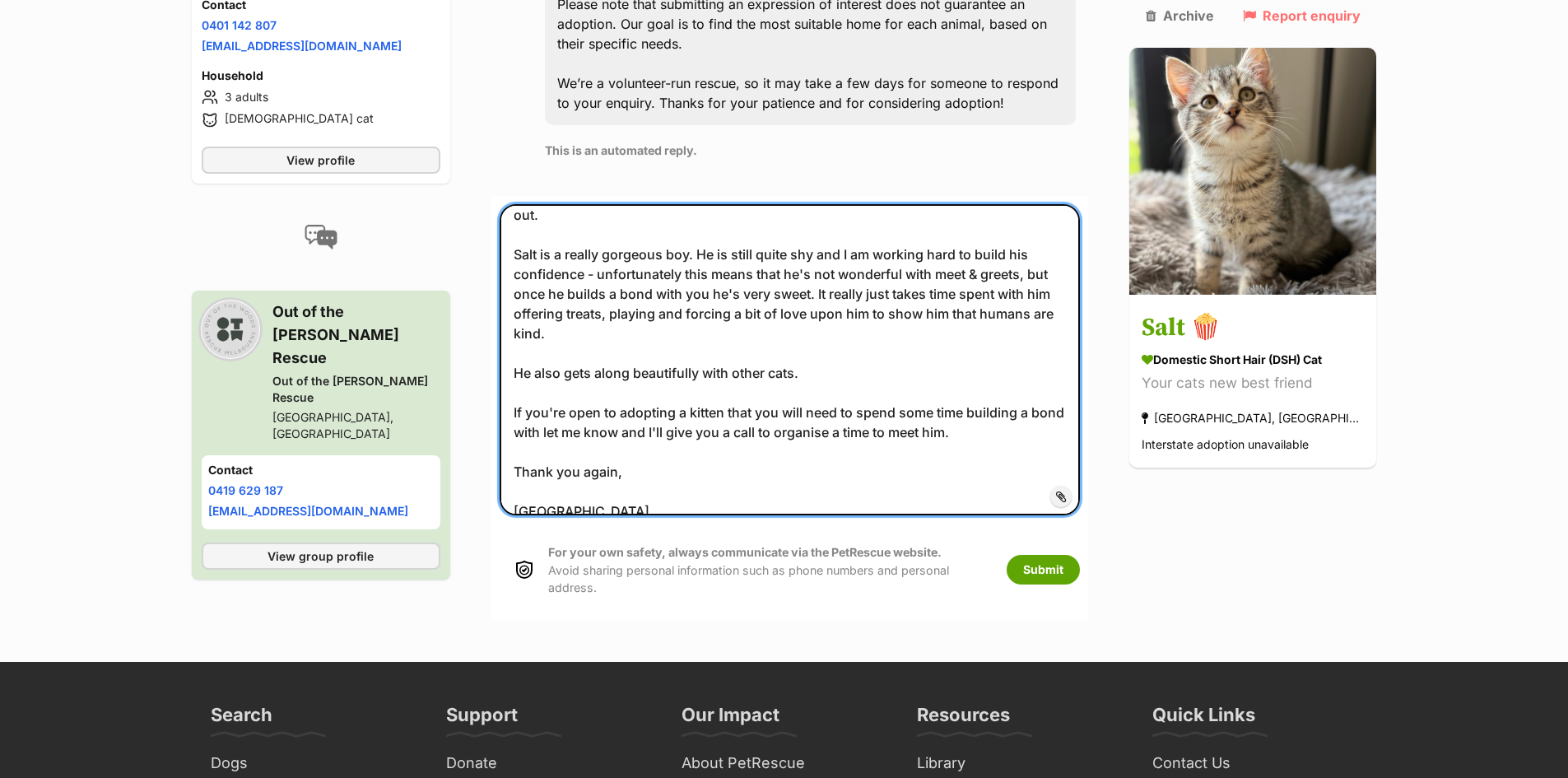
scroll to position [1205, 0]
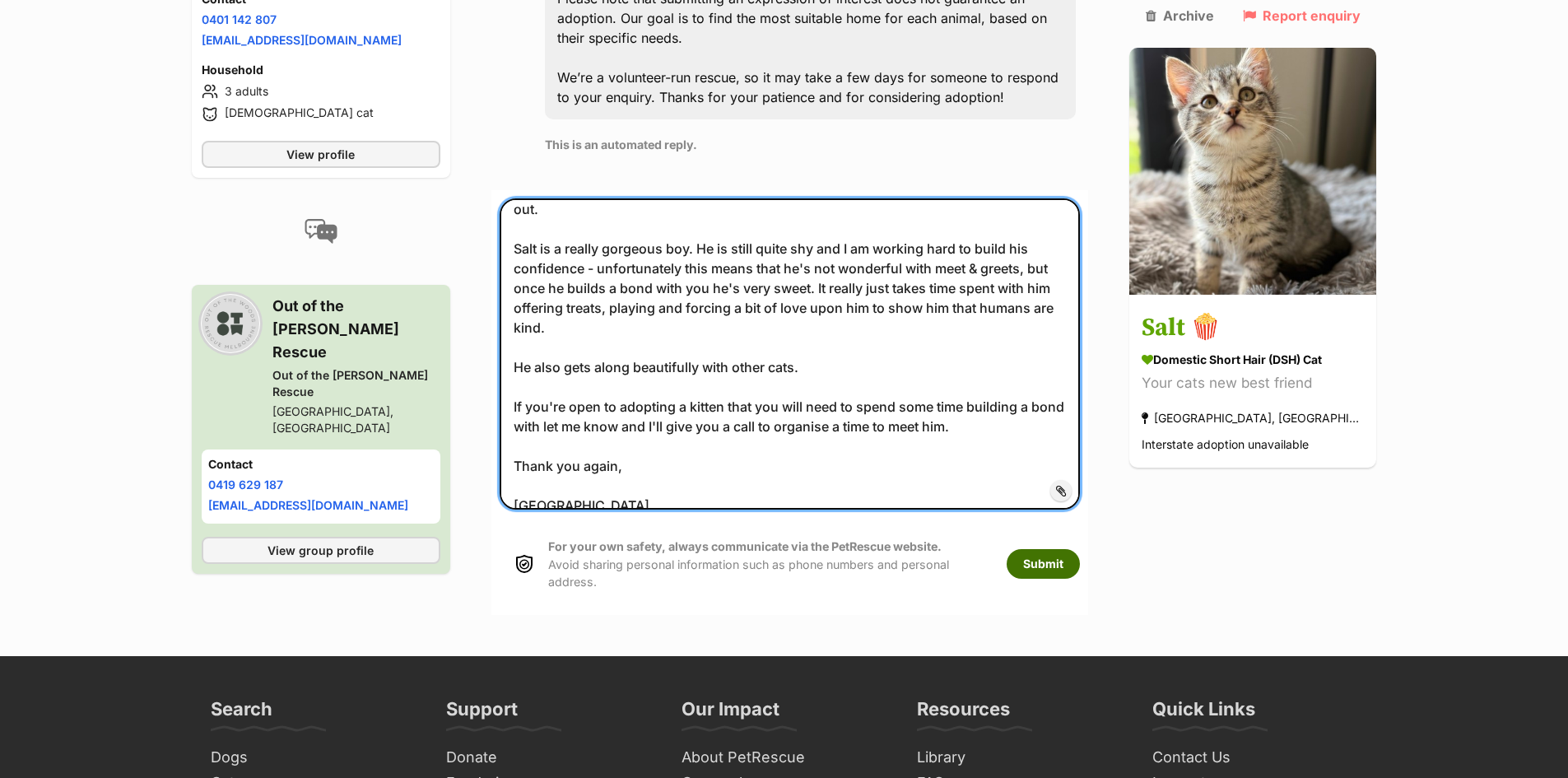
type textarea "Evening Audrey, My name is Eliisa, I am Salt's foster carer :) You application …"
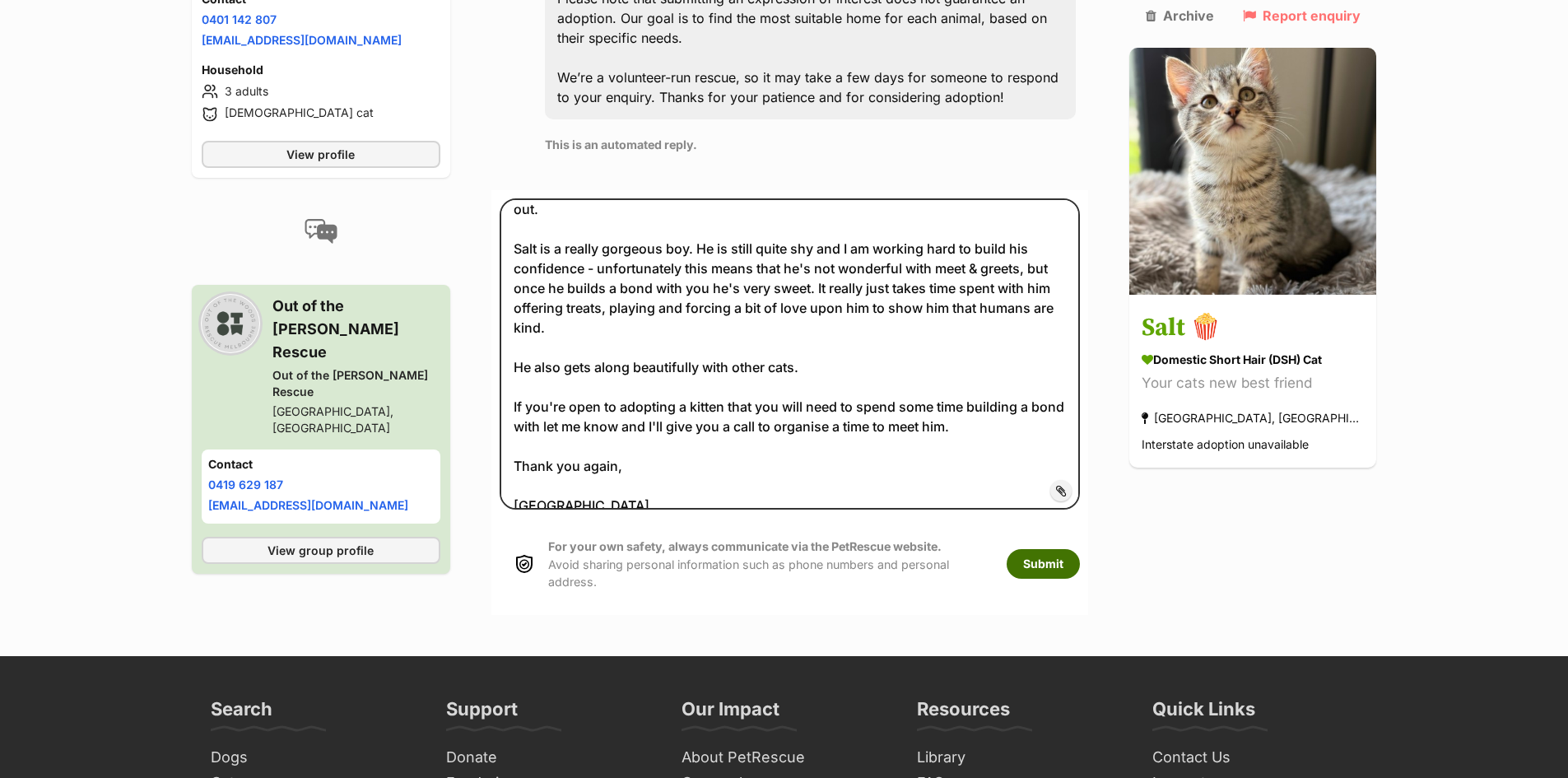
click at [1068, 549] on button "Submit" at bounding box center [1043, 563] width 73 height 29
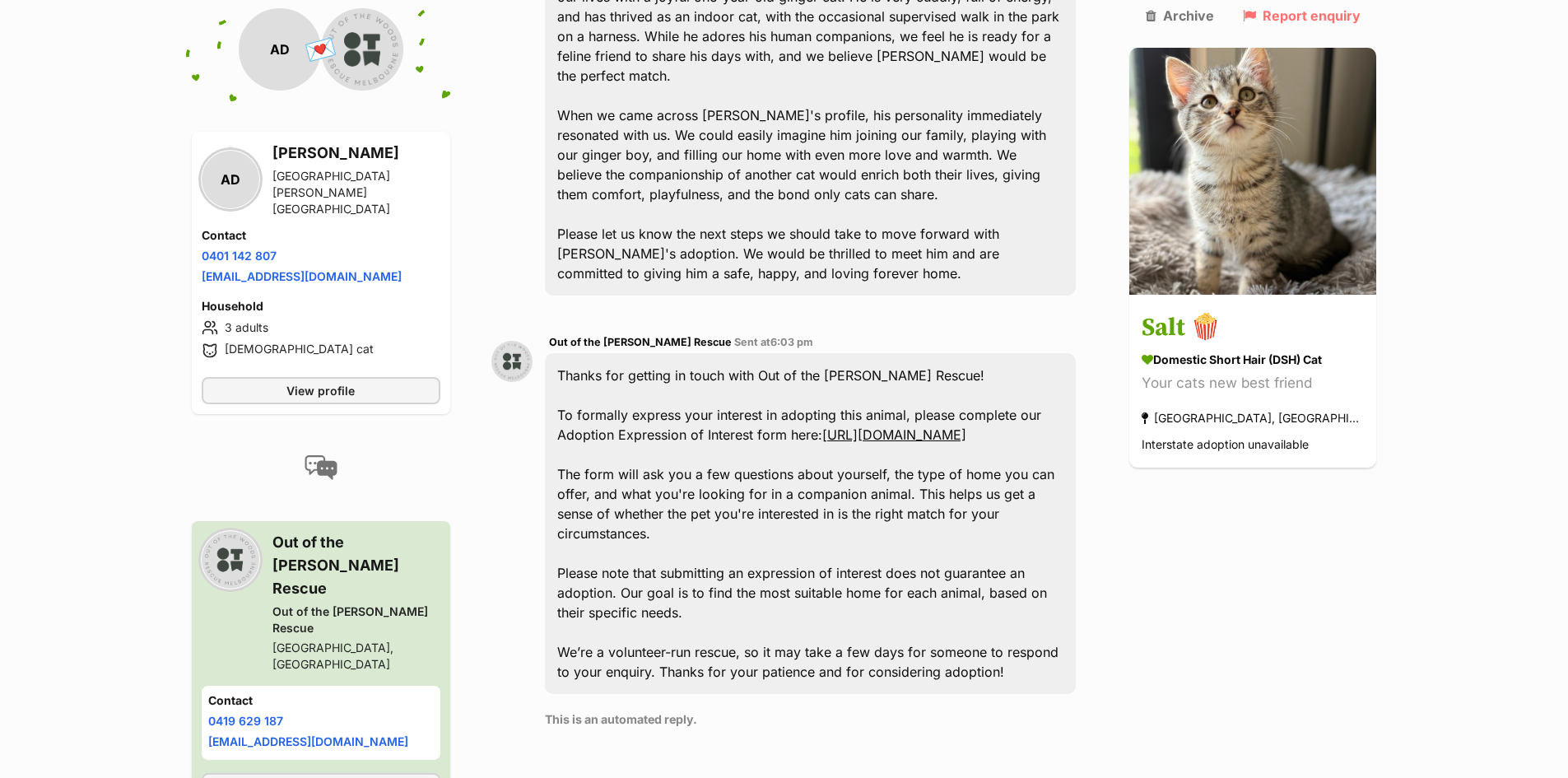
scroll to position [620, 0]
